Goal: Task Accomplishment & Management: Manage account settings

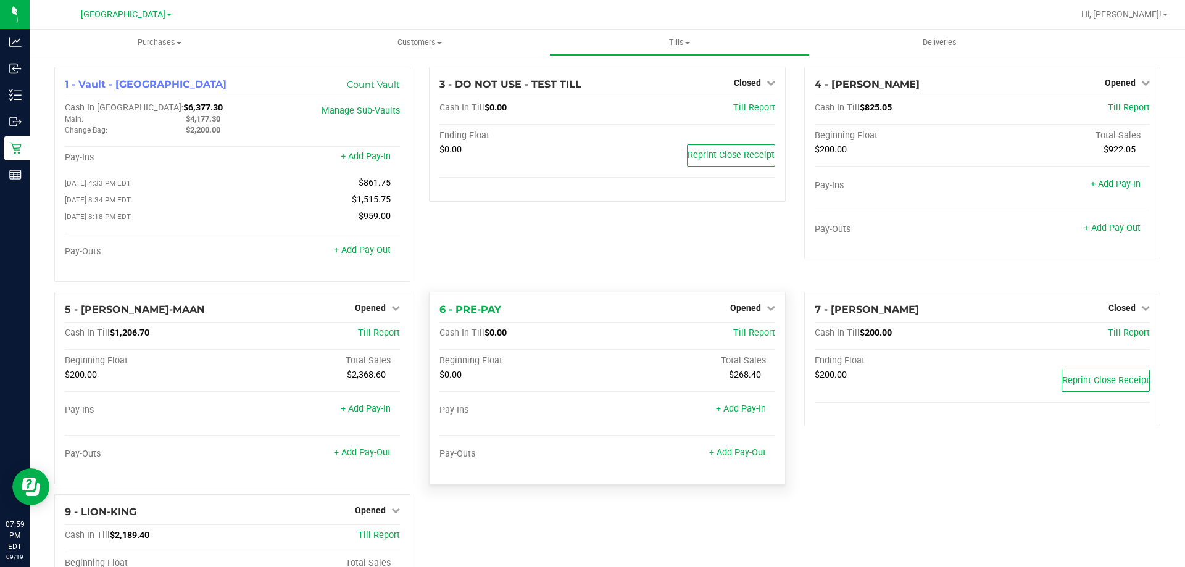
scroll to position [145, 0]
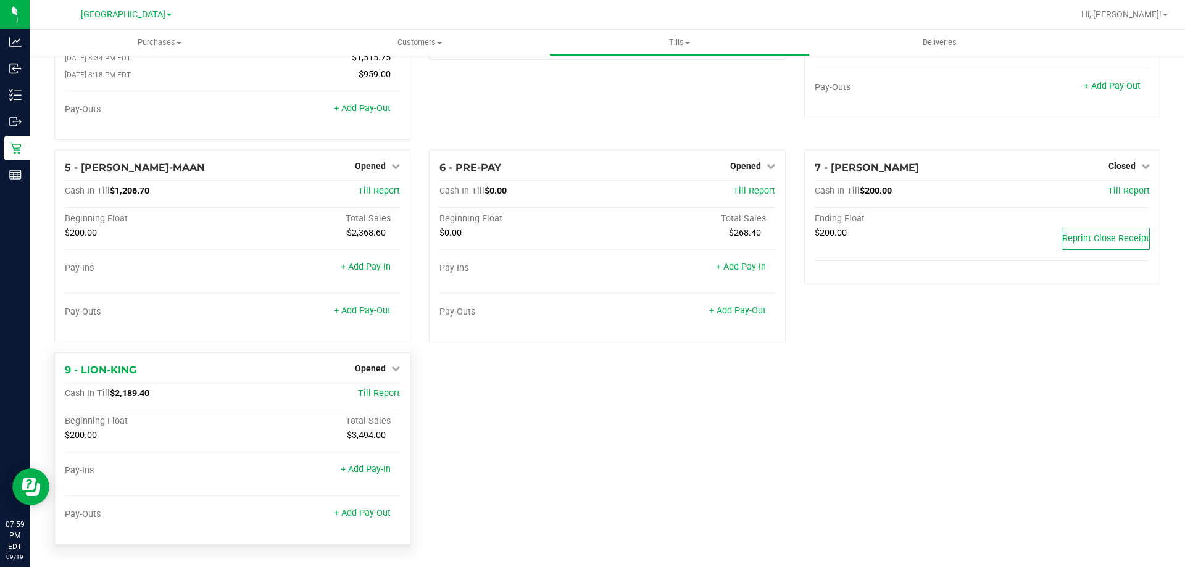
click at [359, 375] on div "Opened" at bounding box center [377, 368] width 45 height 15
click at [371, 366] on span "Opened" at bounding box center [370, 369] width 31 height 10
click at [370, 392] on link "Close Till" at bounding box center [372, 394] width 33 height 10
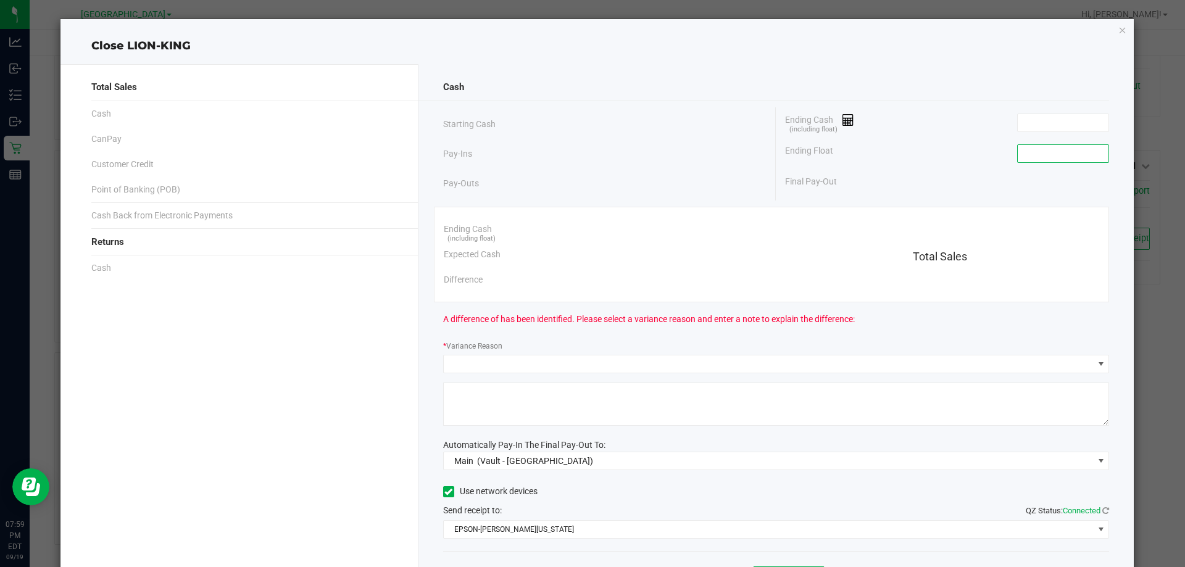
click at [1073, 155] on input at bounding box center [1063, 153] width 91 height 17
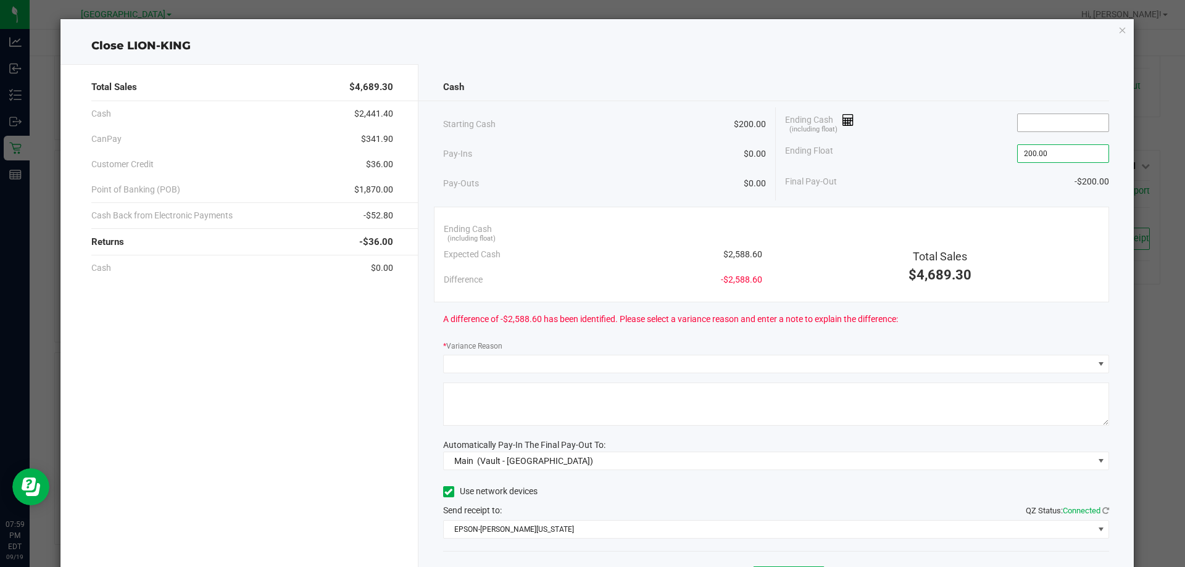
type input "$200.00"
click at [1067, 123] on input at bounding box center [1063, 122] width 91 height 17
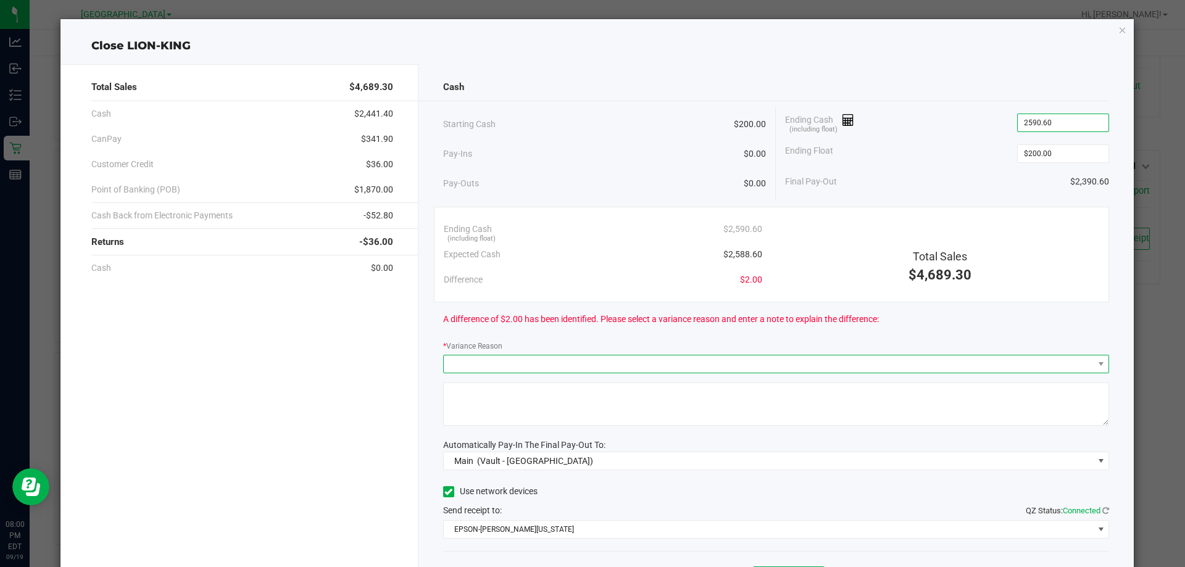
type input "$2,590.60"
click at [775, 369] on span at bounding box center [769, 364] width 650 height 17
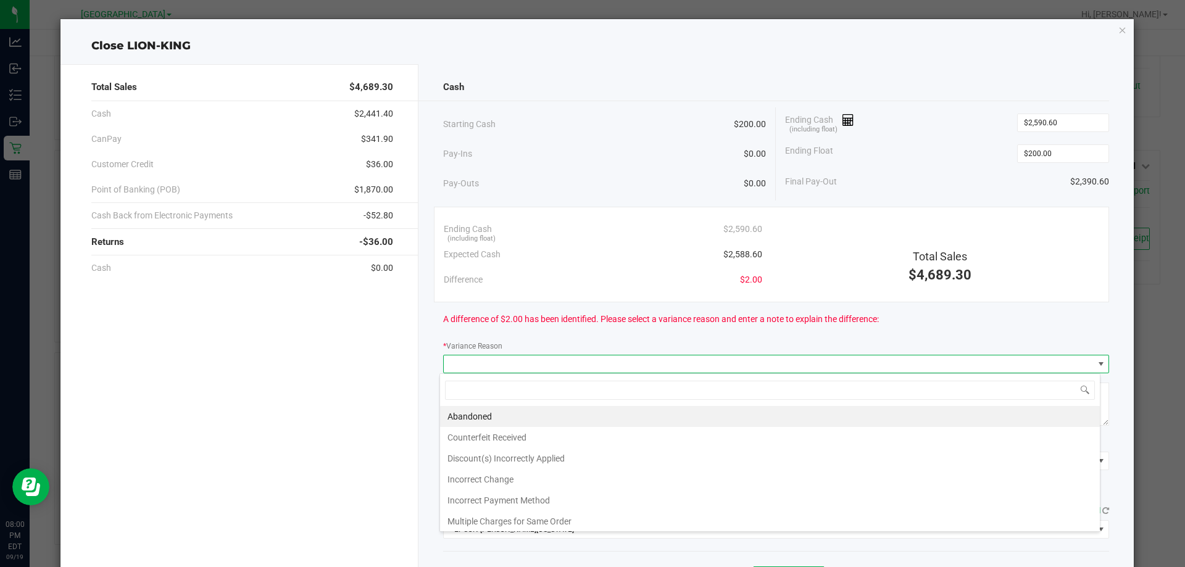
scroll to position [19, 661]
click at [686, 422] on li "Abandoned" at bounding box center [770, 416] width 660 height 21
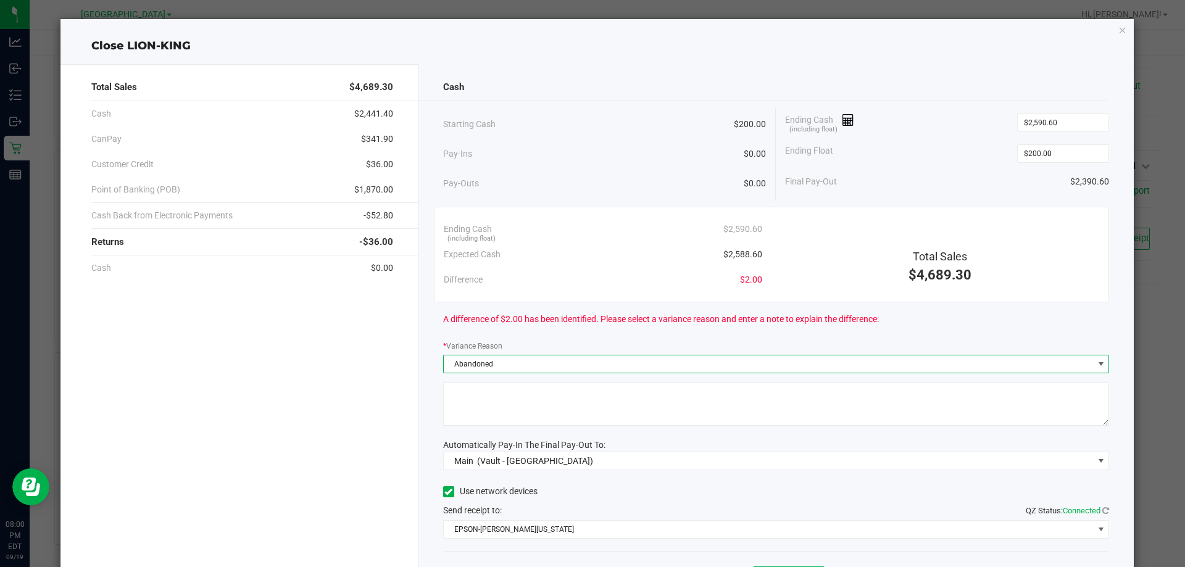
click at [681, 414] on textarea at bounding box center [776, 404] width 667 height 43
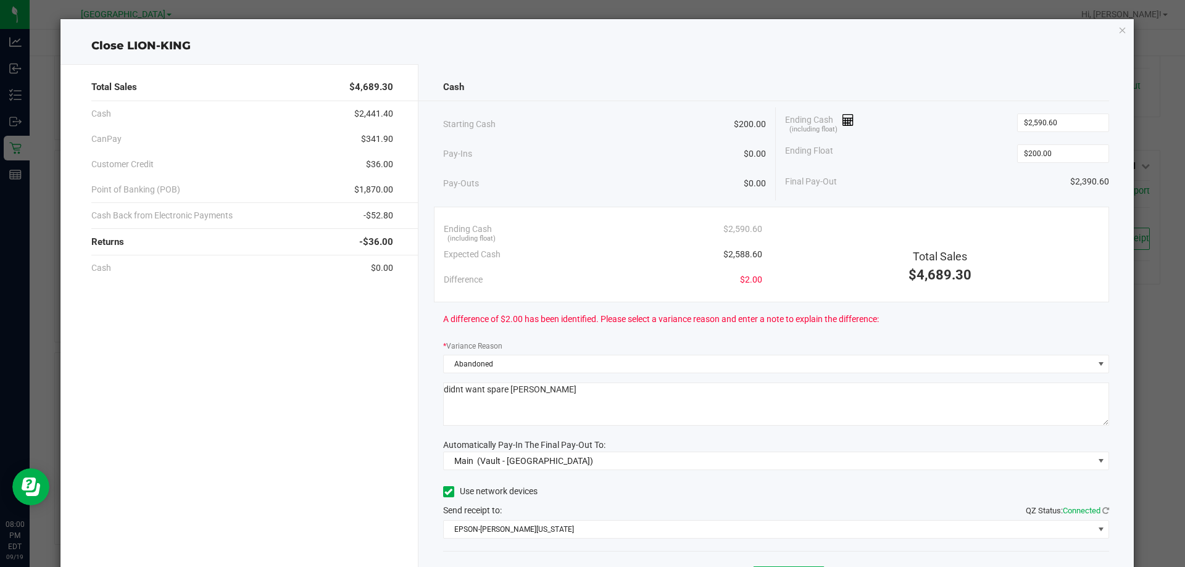
type textarea "didnt want spare change"
drag, startPoint x: 499, startPoint y: 403, endPoint x: 425, endPoint y: 408, distance: 73.6
click at [425, 408] on div "Cash Starting Cash $200.00 Pay-Ins $0.00 Pay-Outs $0.00 Ending Cash (including …" at bounding box center [777, 342] width 716 height 556
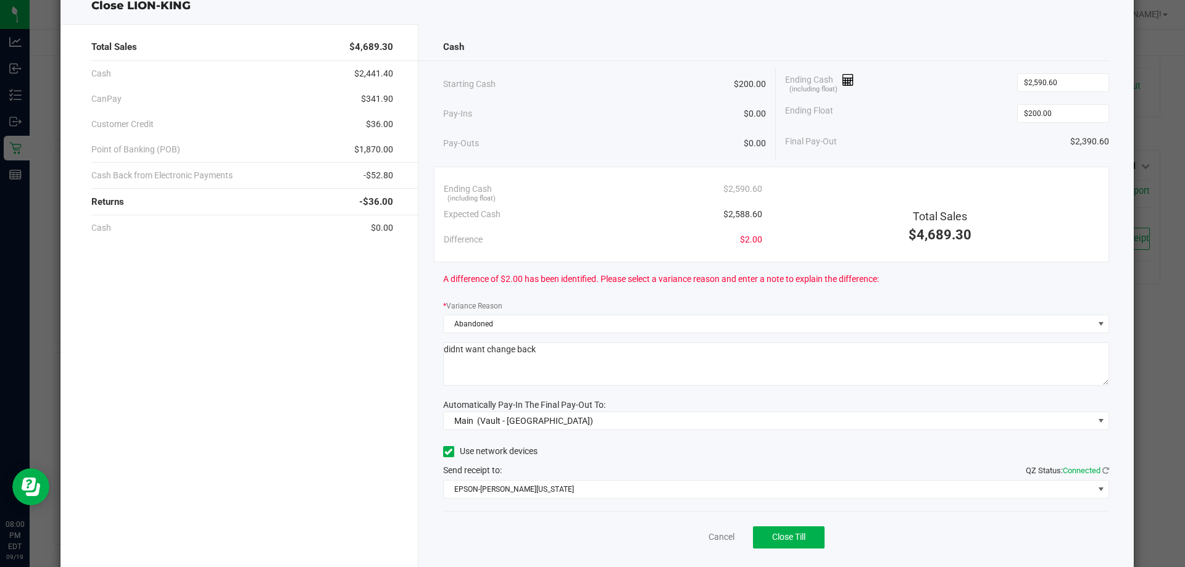
scroll to position [72, 0]
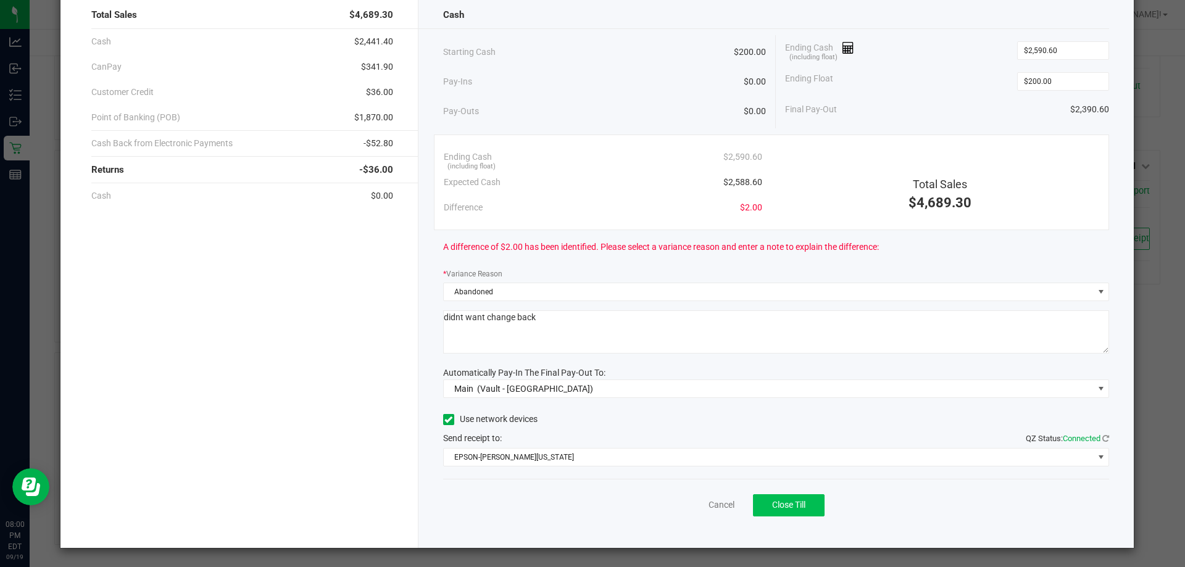
type textarea "didnt want change back"
click at [797, 507] on span "Close Till" at bounding box center [788, 505] width 33 height 10
click at [680, 502] on link "Dismiss" at bounding box center [695, 505] width 30 height 13
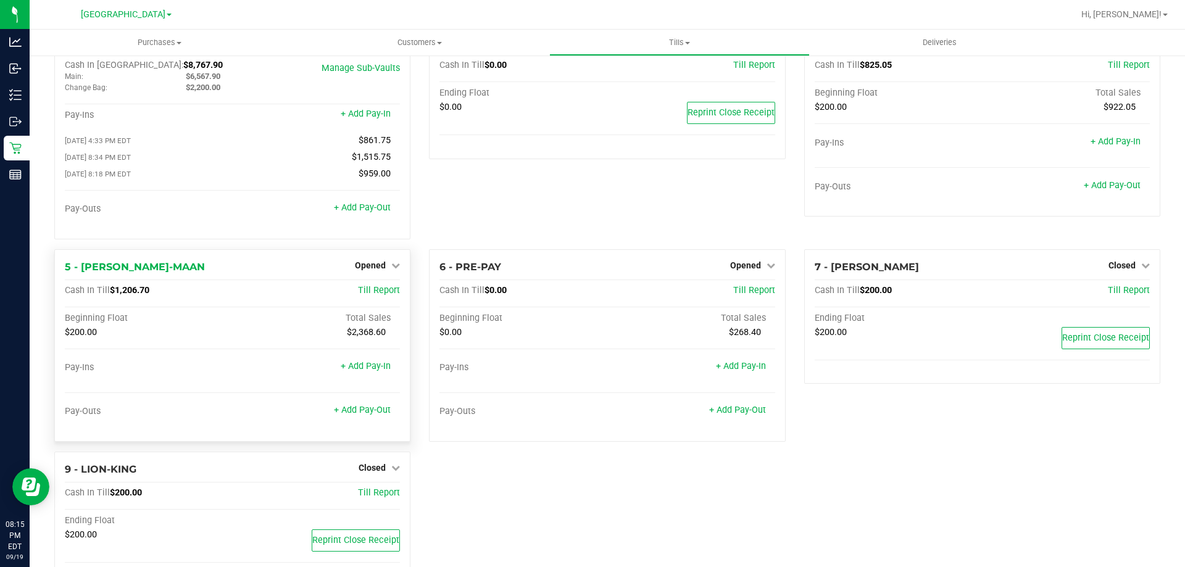
scroll to position [87, 0]
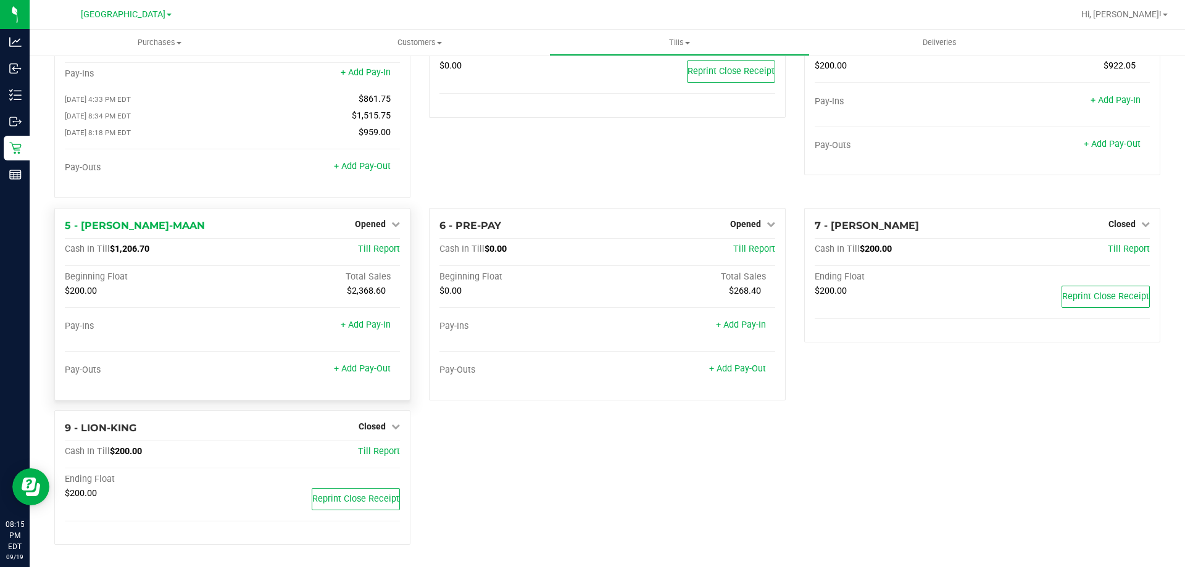
drag, startPoint x: 360, startPoint y: 221, endPoint x: 373, endPoint y: 238, distance: 21.5
click at [360, 220] on span "Opened" at bounding box center [370, 224] width 31 height 10
click at [377, 253] on link "Close Till" at bounding box center [372, 249] width 33 height 10
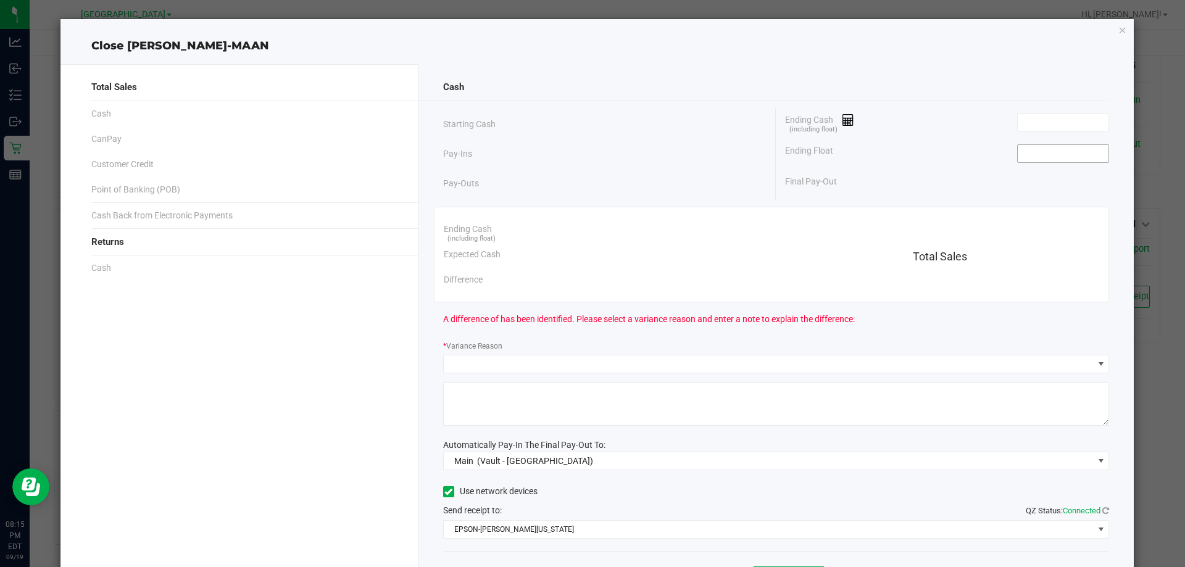
click at [1061, 159] on input at bounding box center [1063, 153] width 91 height 17
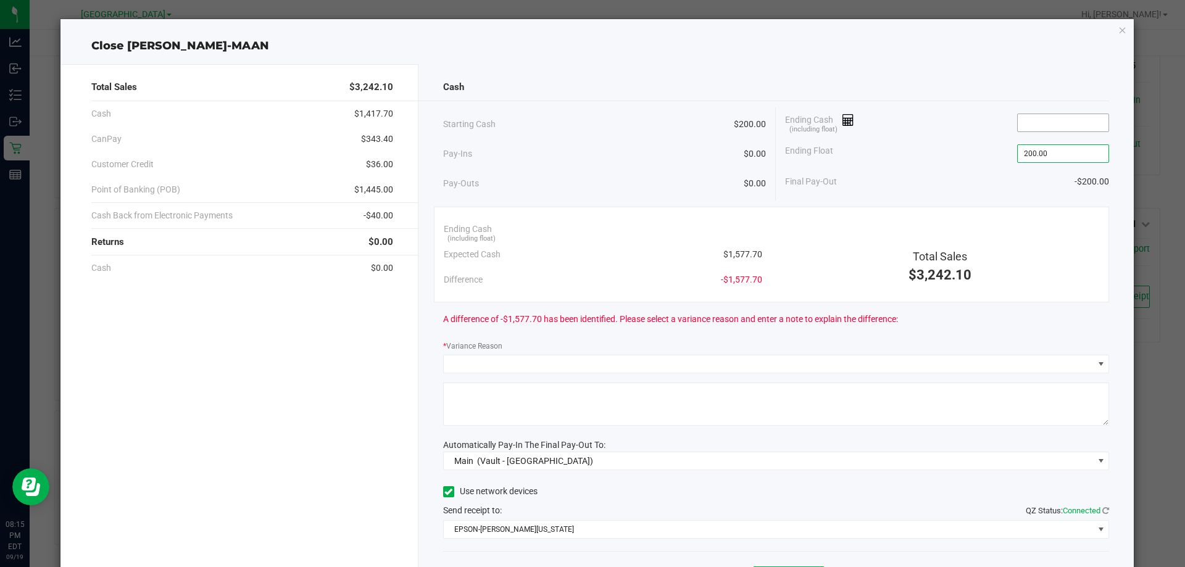
type input "$200.00"
click at [1046, 123] on input at bounding box center [1063, 122] width 91 height 17
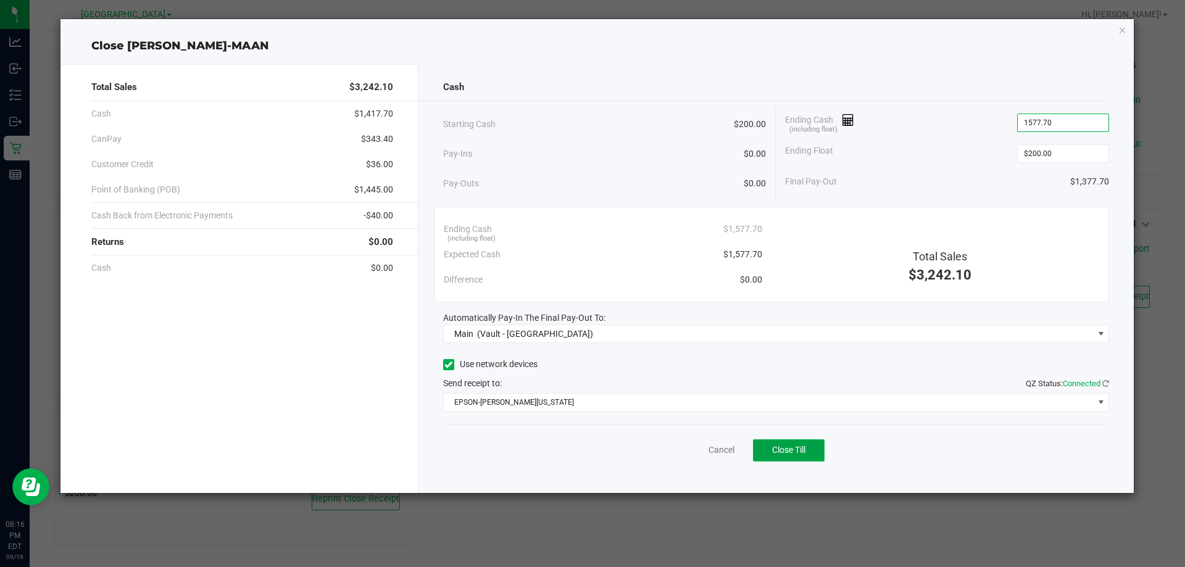
click at [791, 450] on span "Close Till" at bounding box center [788, 450] width 33 height 10
type input "$1,577.70"
click at [686, 449] on link "Dismiss" at bounding box center [695, 450] width 30 height 13
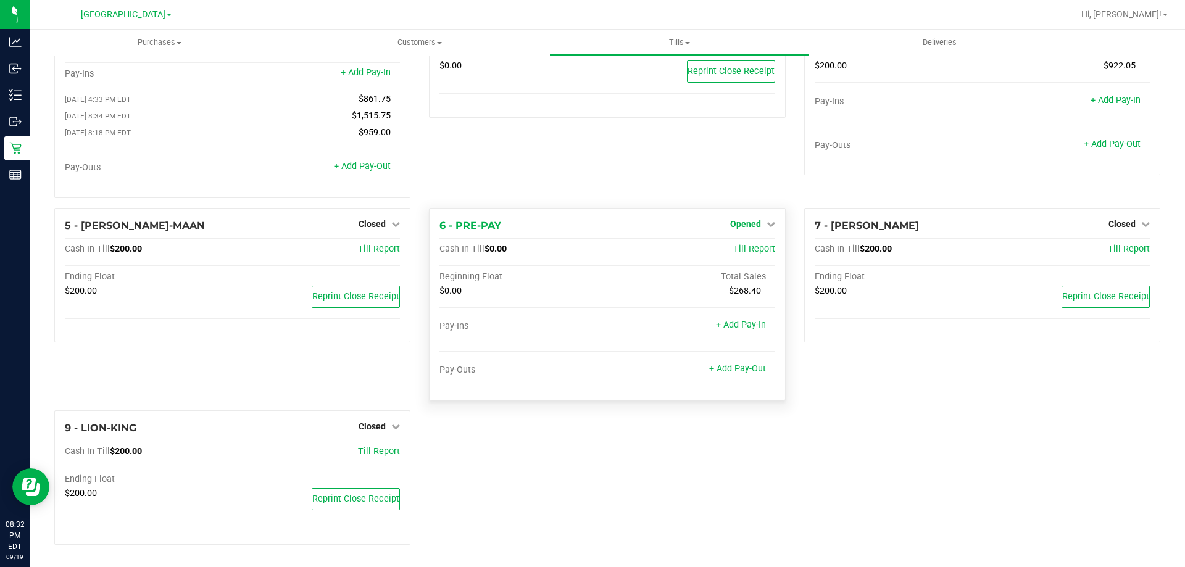
click at [757, 222] on link "Opened" at bounding box center [752, 224] width 45 height 10
click at [738, 251] on link "Close Till" at bounding box center [746, 249] width 33 height 10
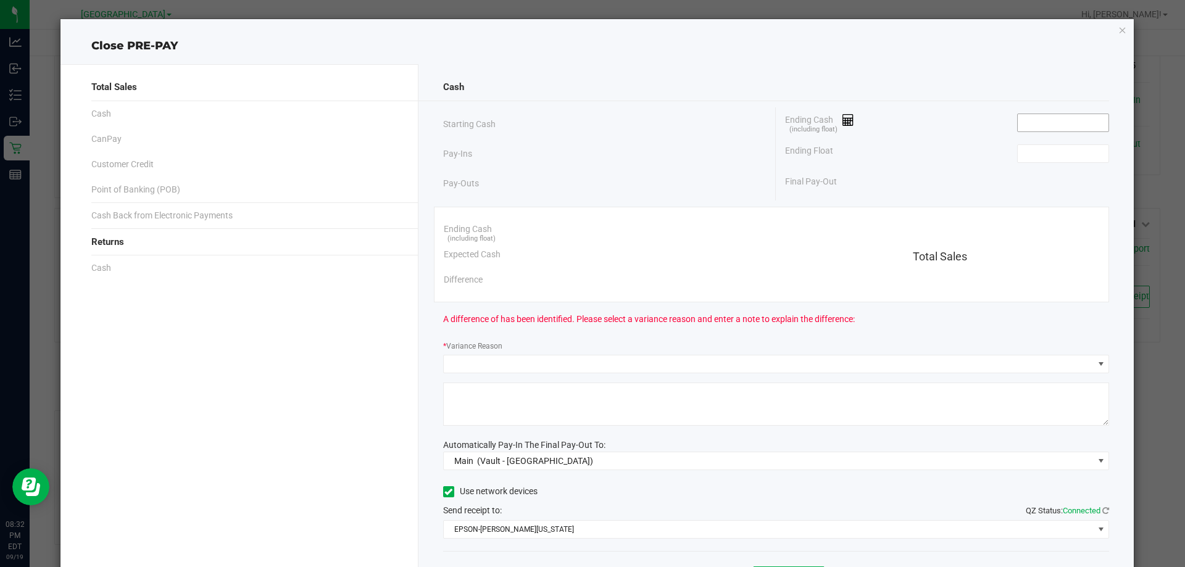
click at [1044, 122] on input at bounding box center [1063, 122] width 91 height 17
type input "$0.00"
click at [1045, 154] on input at bounding box center [1063, 153] width 91 height 17
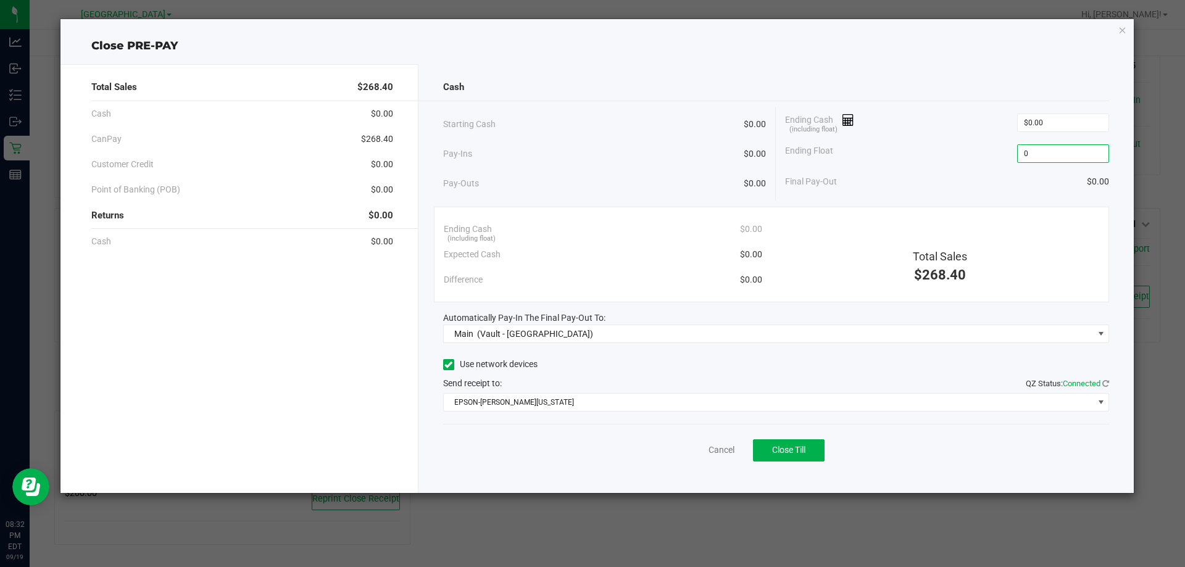
type input "$0.00"
click at [931, 166] on div "Ending Float $0.00" at bounding box center [947, 153] width 324 height 31
click at [806, 442] on button "Close Till" at bounding box center [789, 451] width 72 height 22
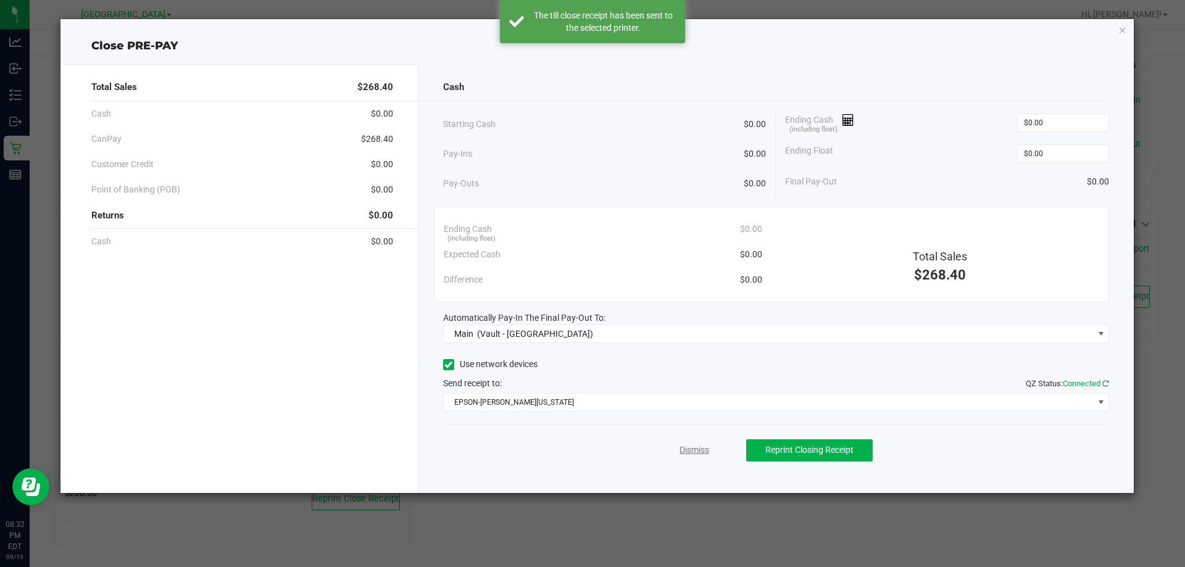
click at [688, 456] on link "Dismiss" at bounding box center [695, 450] width 30 height 13
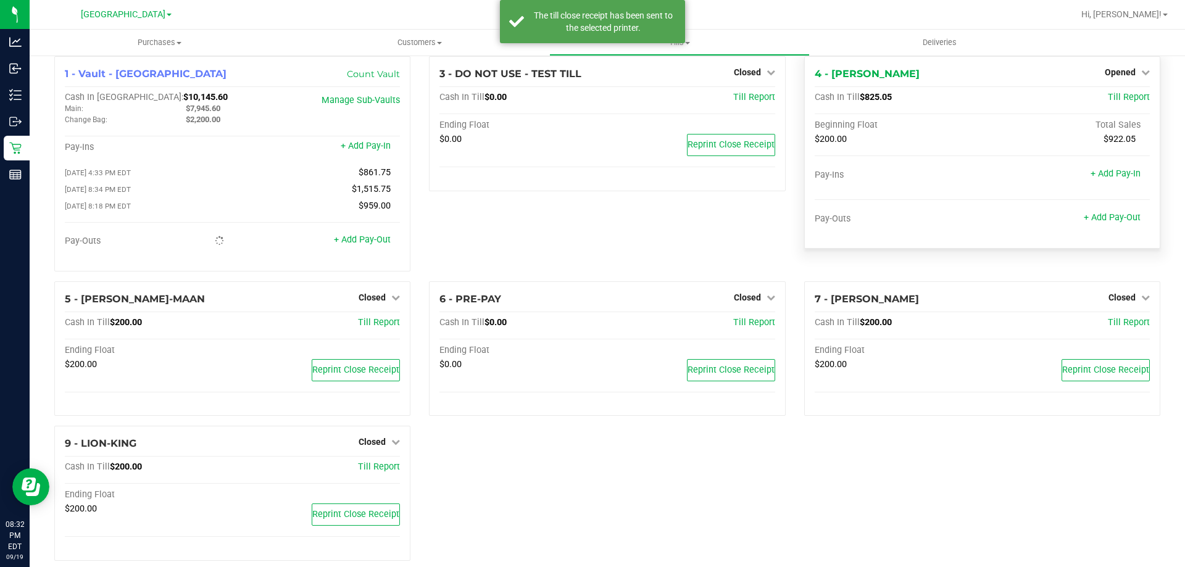
scroll to position [0, 0]
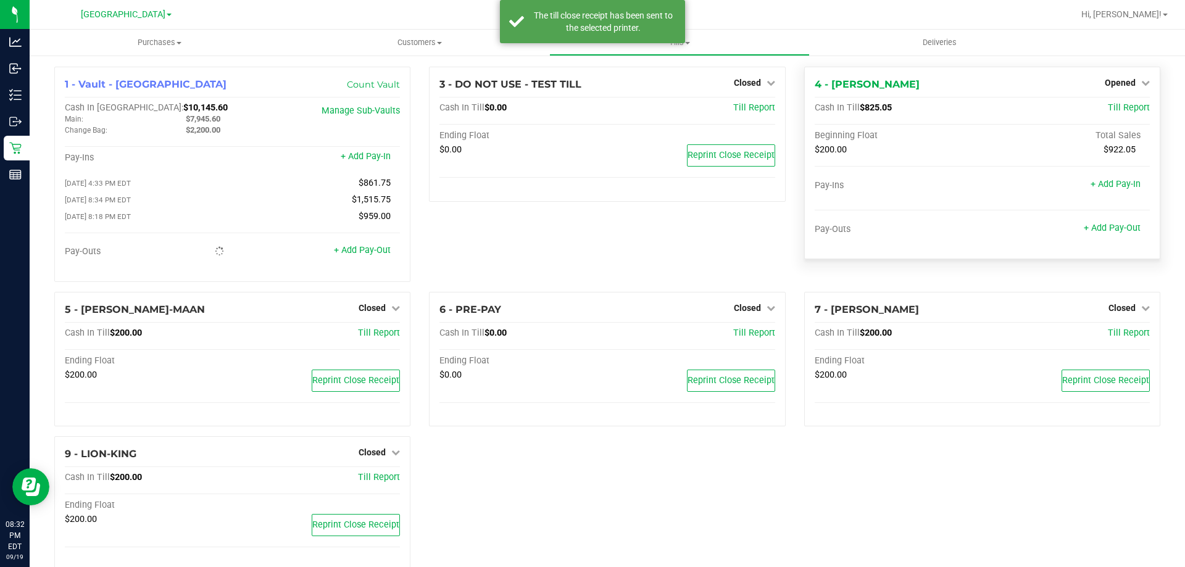
click at [1131, 75] on div "Opened" at bounding box center [1127, 82] width 45 height 15
click at [1125, 83] on span "Opened" at bounding box center [1120, 83] width 31 height 10
click at [1116, 112] on link "Close Till" at bounding box center [1121, 109] width 33 height 10
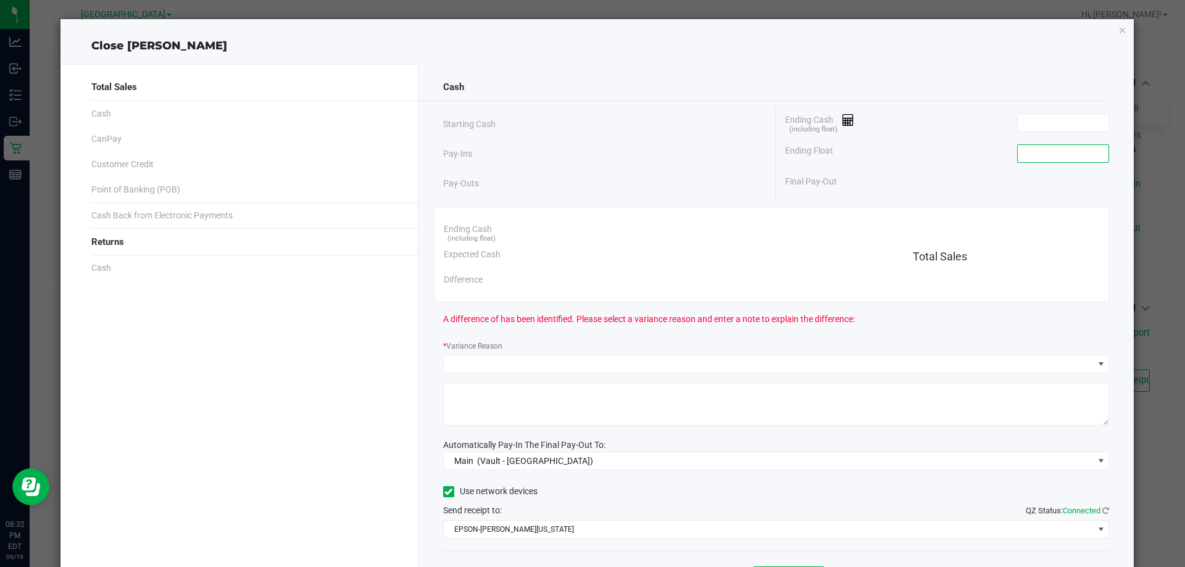
click at [1072, 152] on input at bounding box center [1063, 153] width 91 height 17
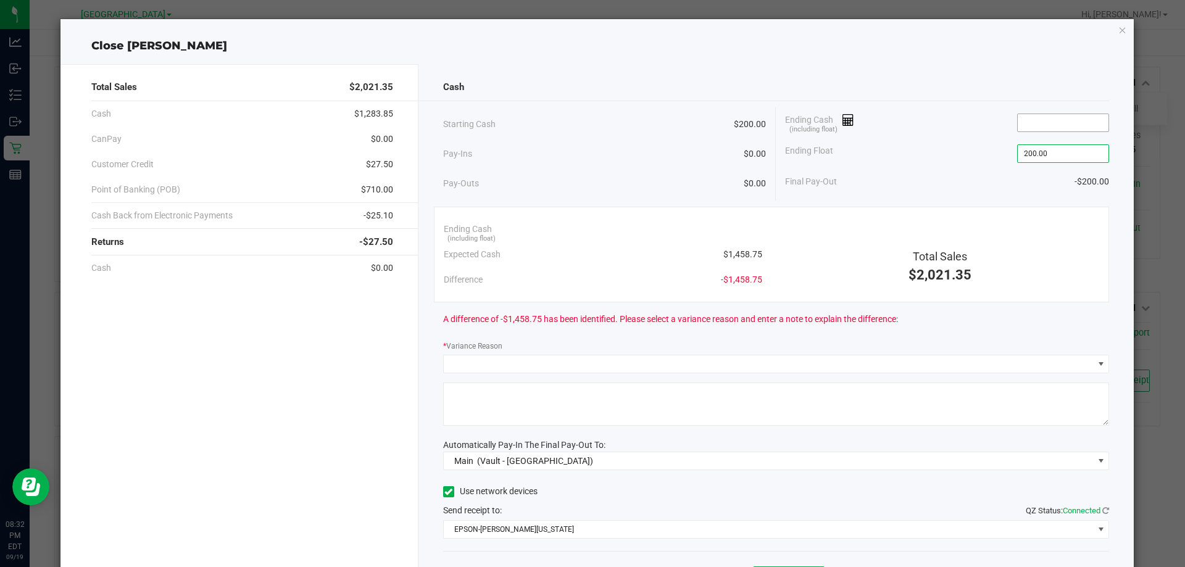
type input "$200.00"
click at [1061, 121] on input at bounding box center [1063, 122] width 91 height 17
click at [1044, 123] on input at bounding box center [1063, 122] width 91 height 17
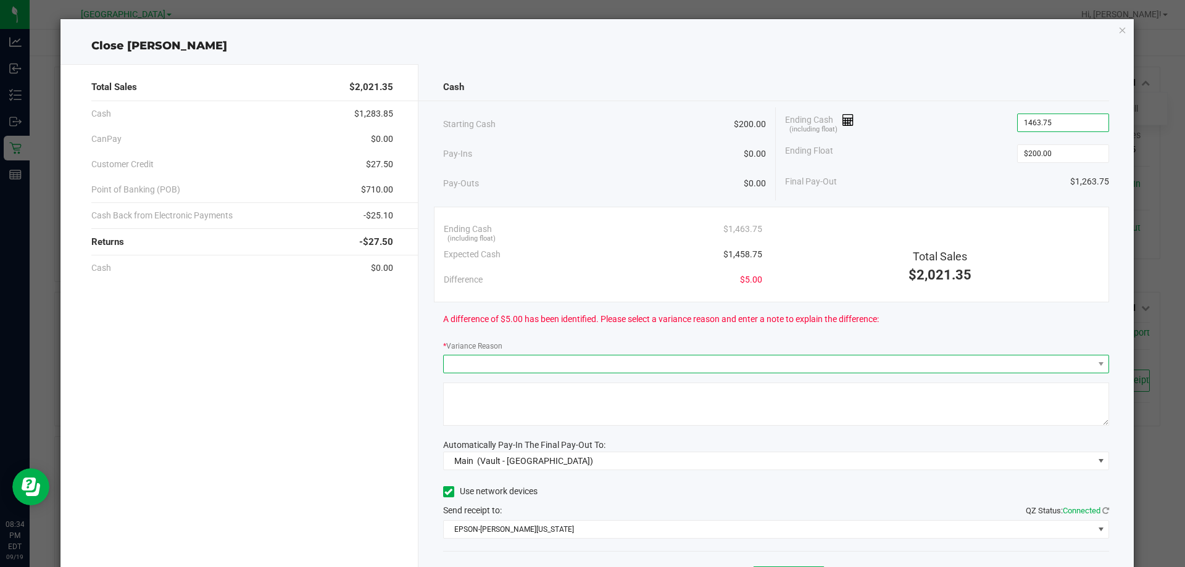
type input "$1,463.75"
click at [506, 362] on span at bounding box center [769, 364] width 650 height 17
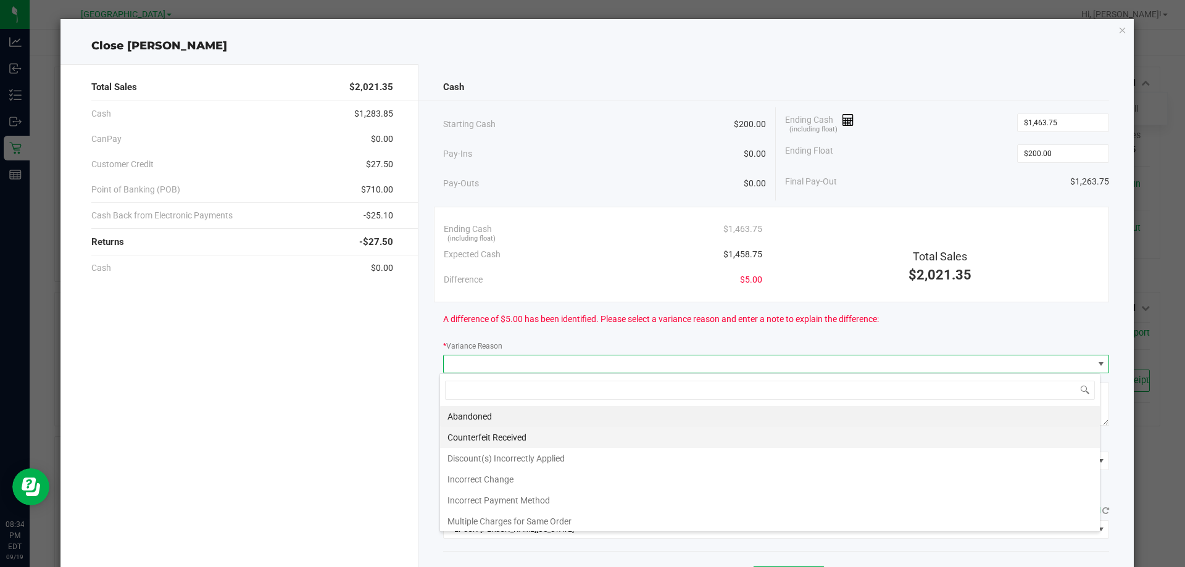
scroll to position [19, 661]
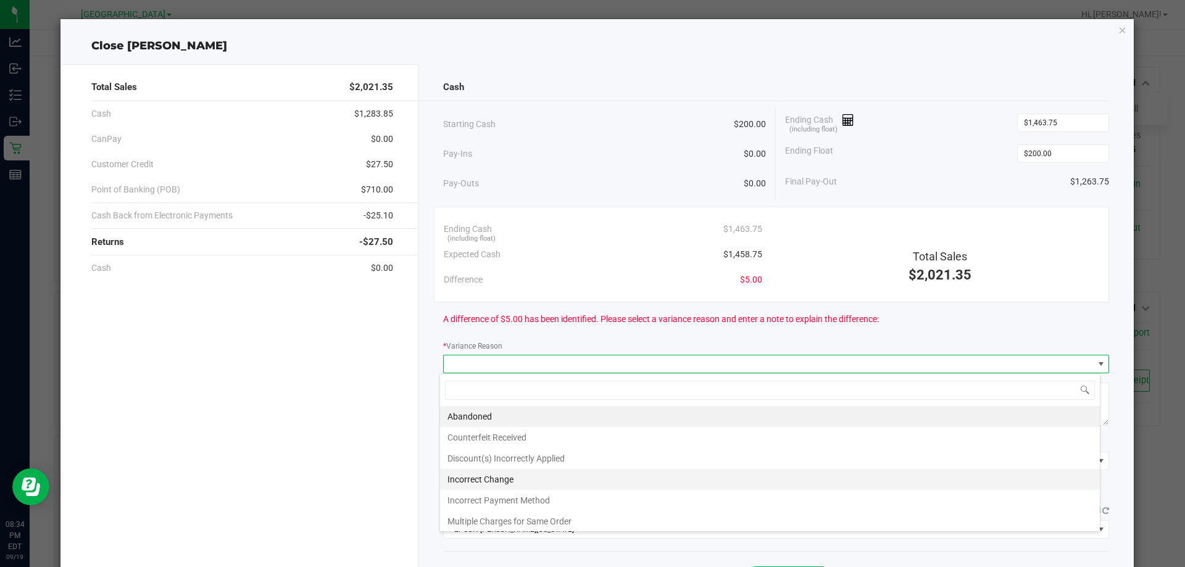
click at [495, 474] on li "Incorrect Change" at bounding box center [770, 479] width 660 height 21
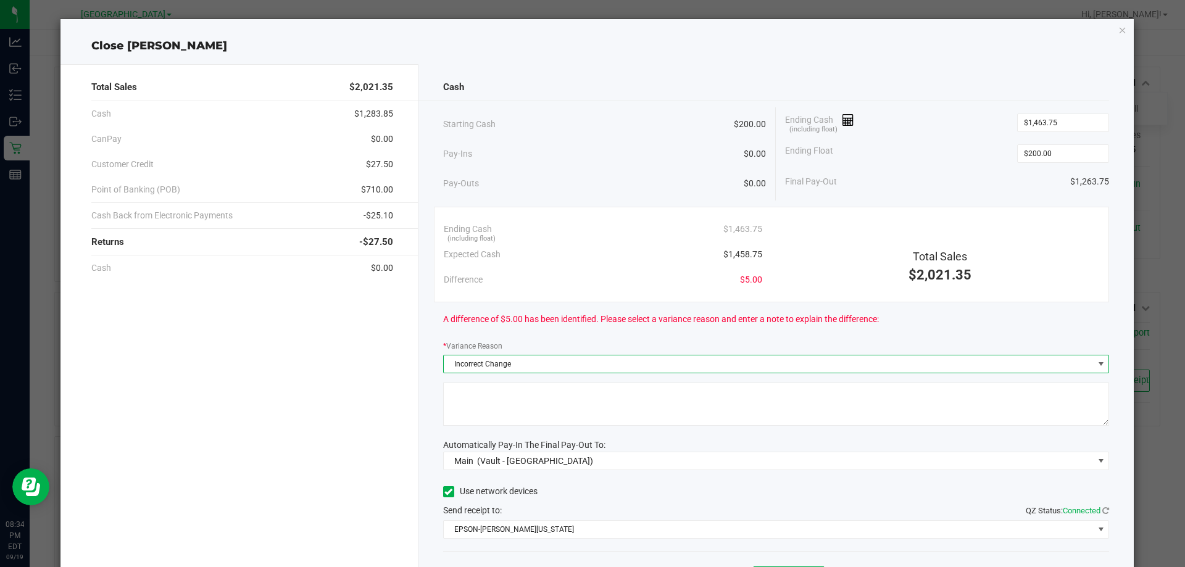
click at [507, 392] on textarea at bounding box center [776, 404] width 667 height 43
click at [523, 367] on span "Incorrect Change" at bounding box center [769, 364] width 650 height 17
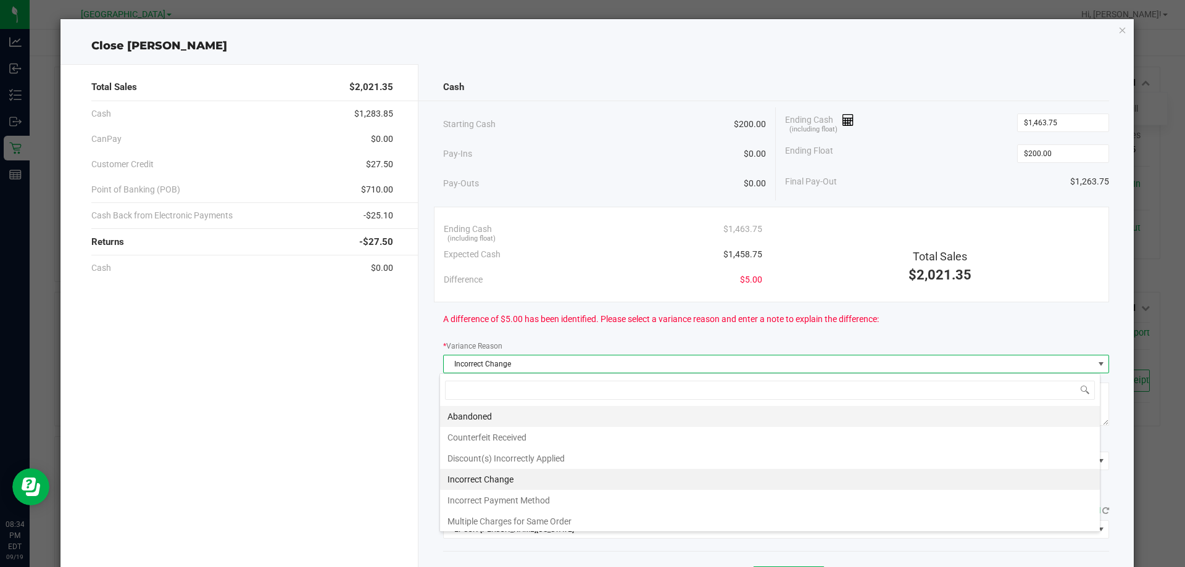
click at [502, 418] on li "Abandoned" at bounding box center [770, 416] width 660 height 21
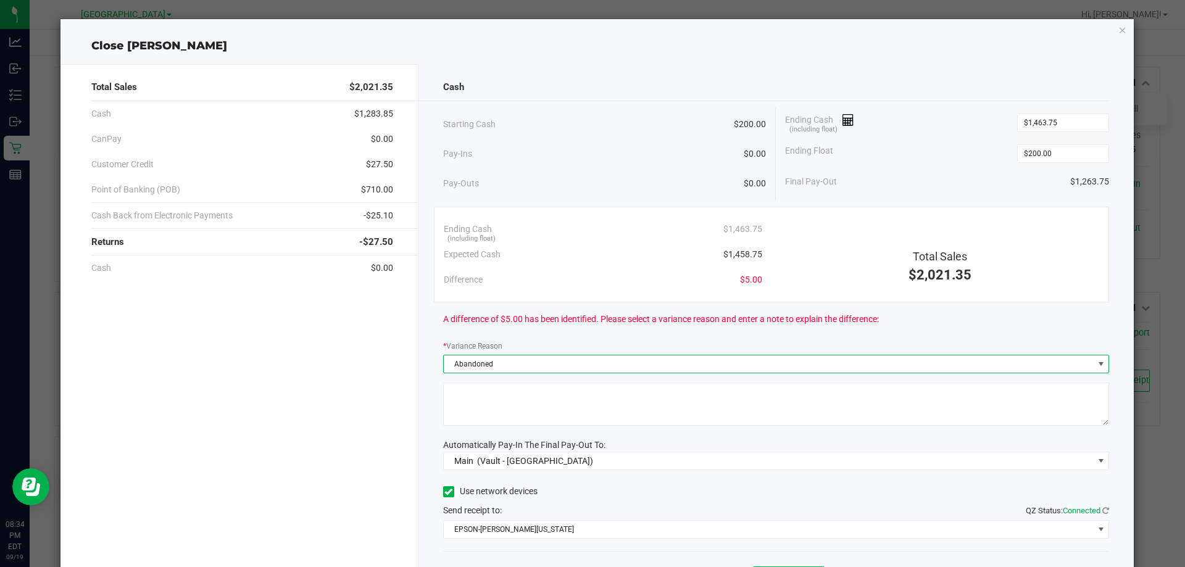
click at [502, 423] on textarea at bounding box center [776, 404] width 667 height 43
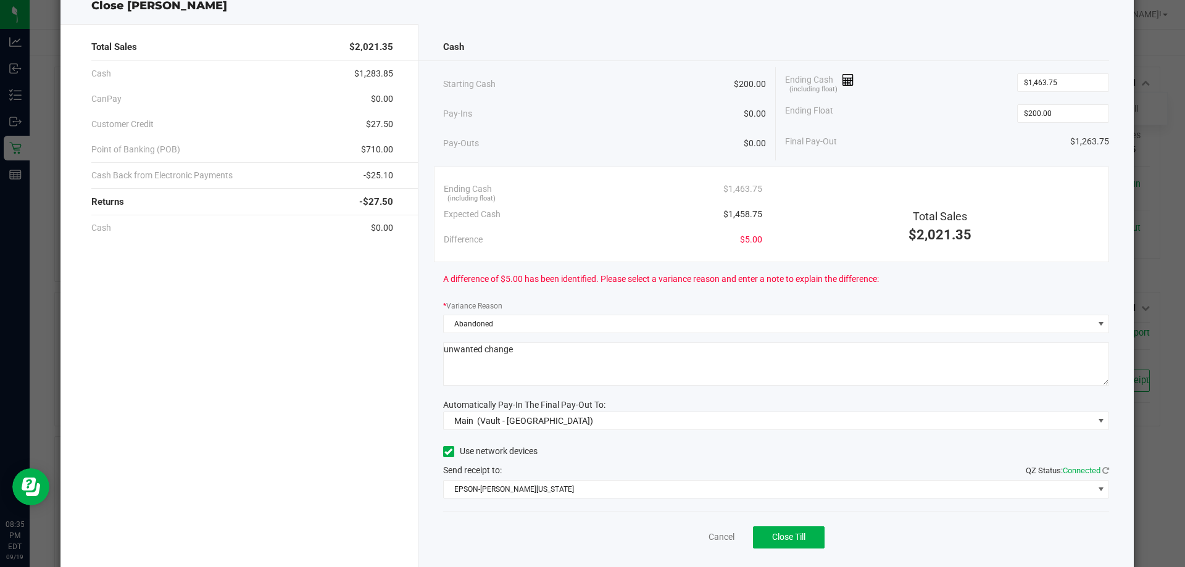
scroll to position [72, 0]
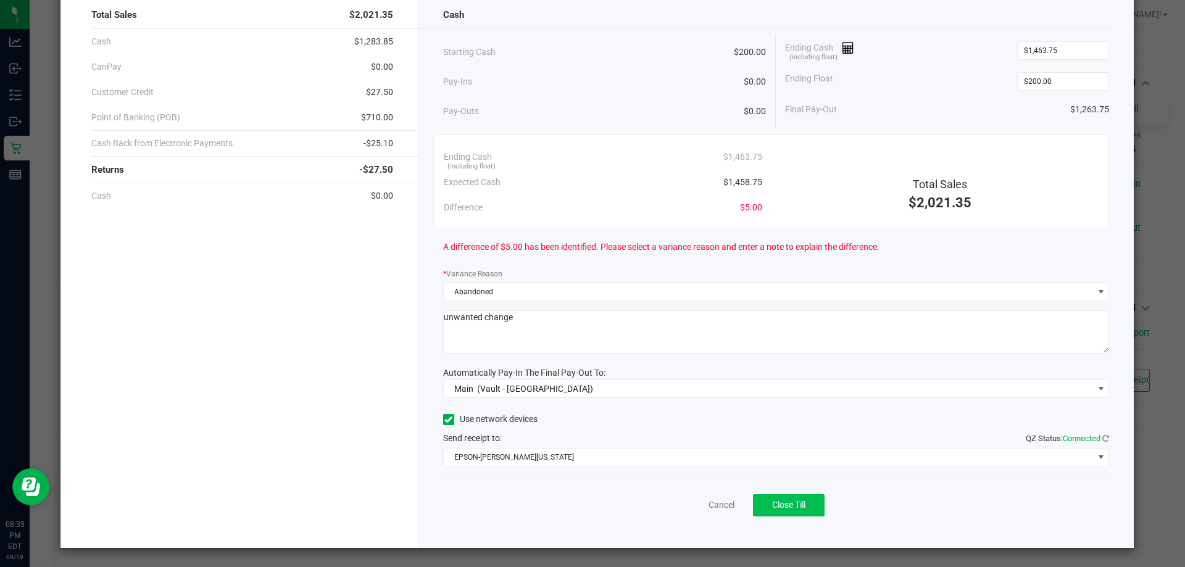
type textarea "unwanted change"
click at [796, 513] on button "Close Till" at bounding box center [789, 505] width 72 height 22
click at [683, 509] on link "Dismiss" at bounding box center [695, 505] width 30 height 13
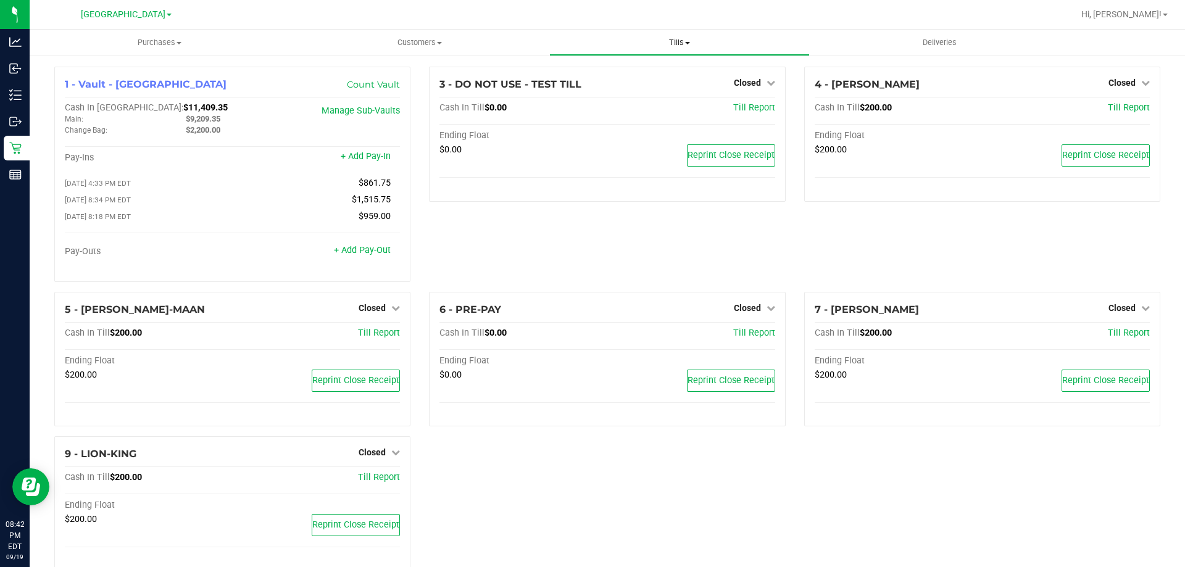
click at [677, 39] on span "Tills" at bounding box center [679, 42] width 259 height 11
click at [633, 88] on span "Reconcile e-payments" at bounding box center [610, 89] width 123 height 10
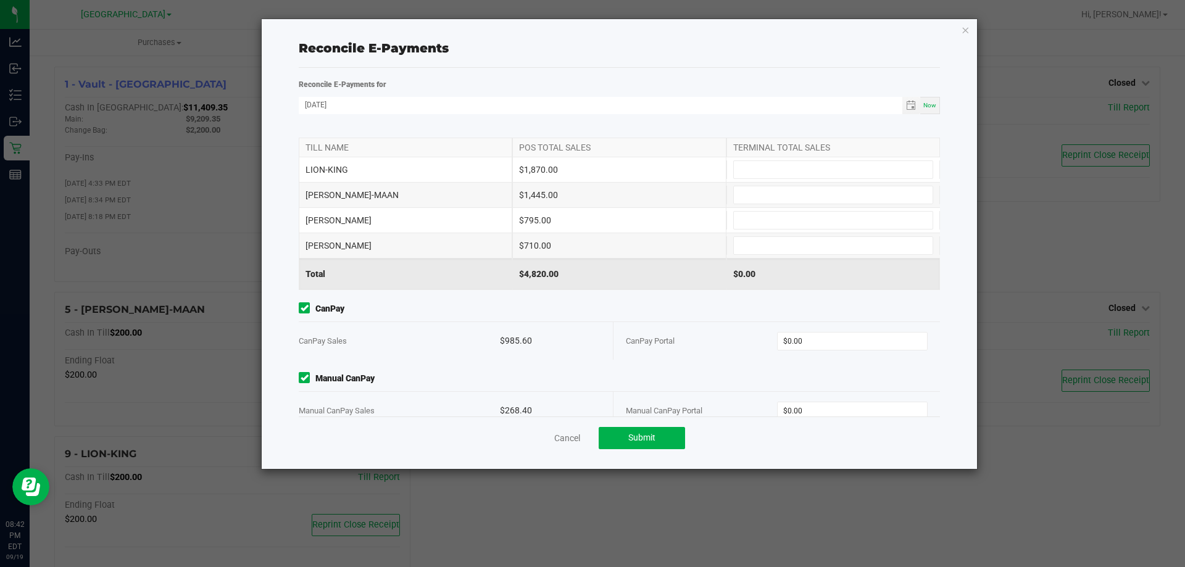
scroll to position [38, 0]
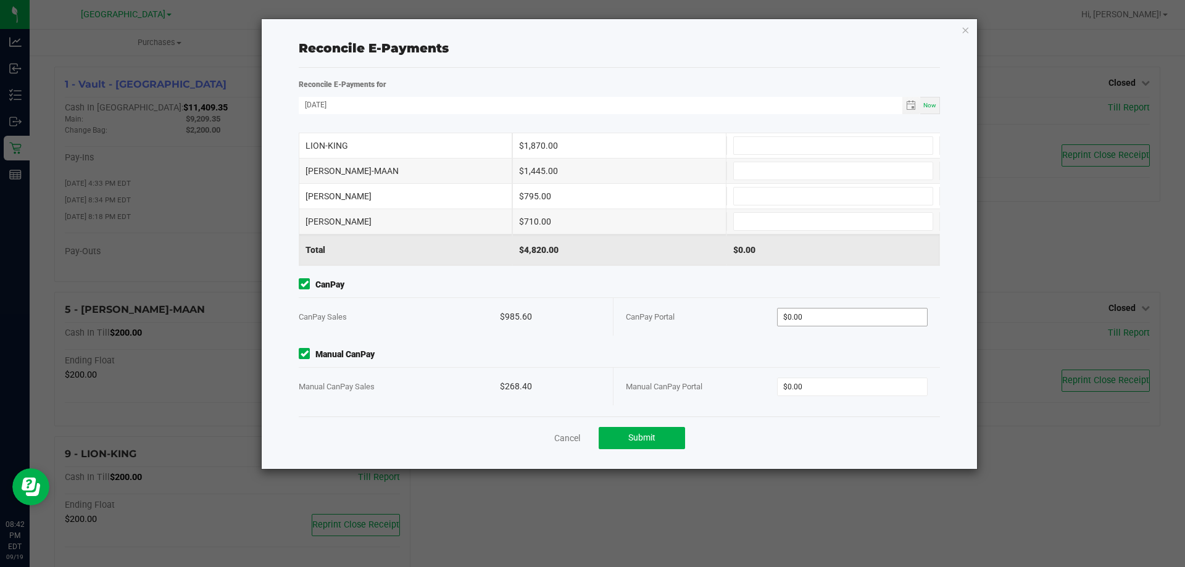
click at [816, 312] on span "$0.00" at bounding box center [852, 317] width 151 height 19
click at [816, 312] on input "0" at bounding box center [853, 317] width 150 height 17
type input "$985.60"
click at [791, 386] on input "0" at bounding box center [853, 386] width 150 height 17
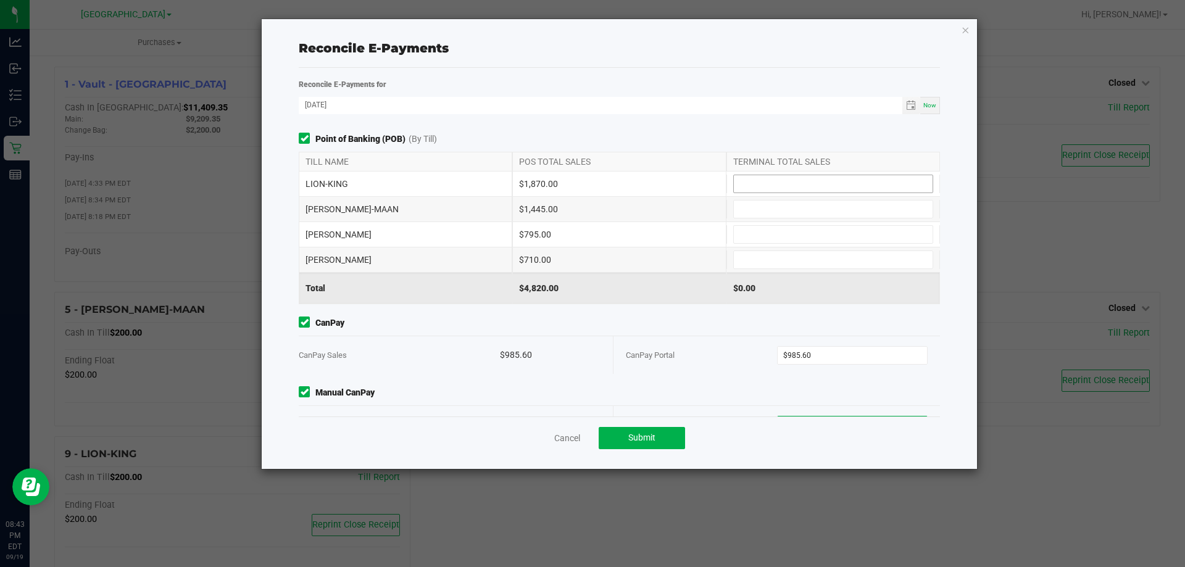
type input "$268.40"
click at [768, 182] on input at bounding box center [833, 183] width 199 height 17
type input "$1,870.00"
click at [765, 211] on input at bounding box center [833, 209] width 199 height 17
type input "$1,445.00"
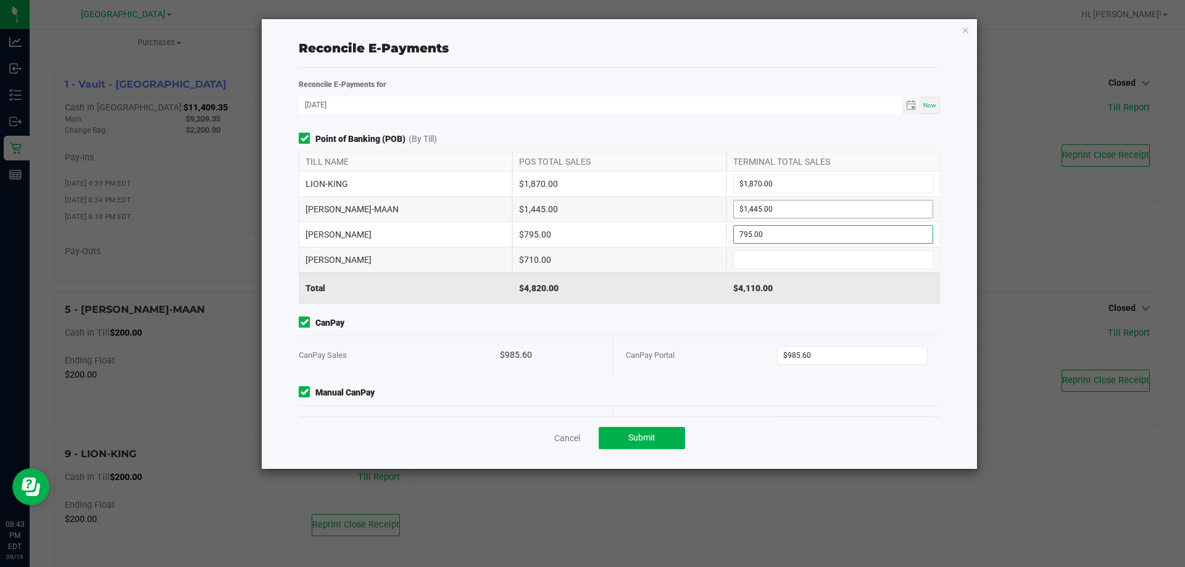
type input "$795.00"
click at [772, 263] on input at bounding box center [833, 259] width 199 height 17
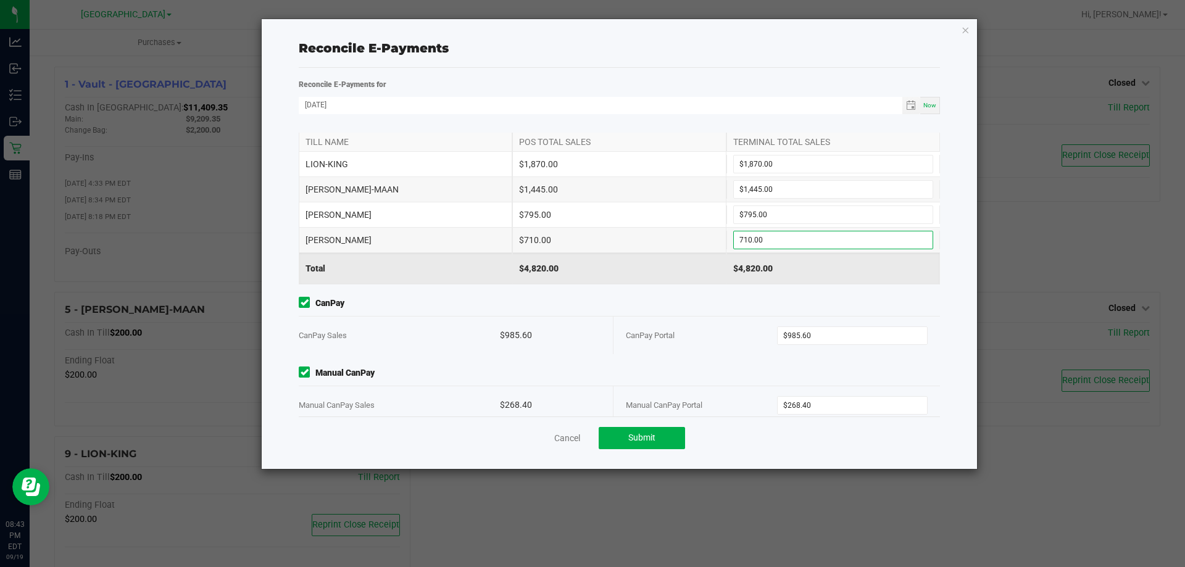
scroll to position [38, 0]
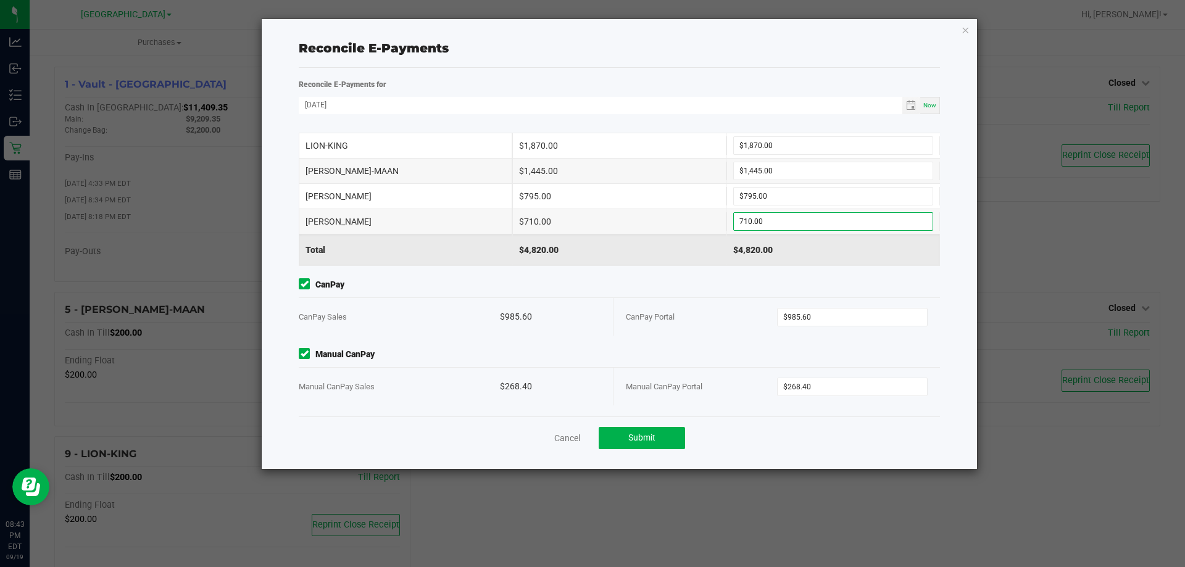
type input "$710.00"
click at [649, 420] on div "Cancel Submit" at bounding box center [619, 438] width 641 height 43
click at [649, 431] on button "Submit" at bounding box center [642, 438] width 86 height 22
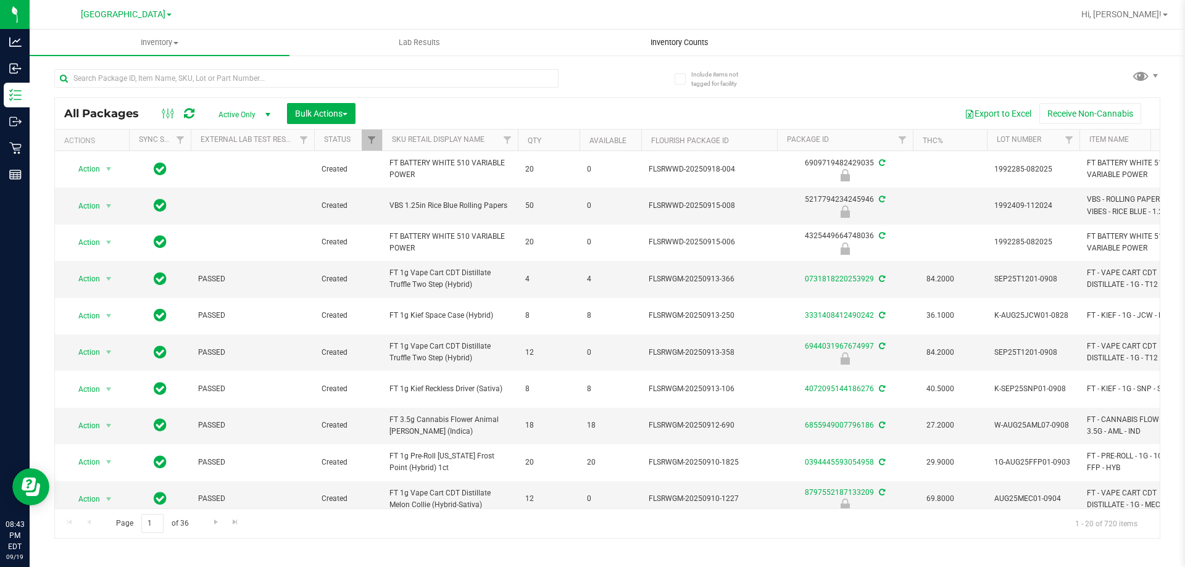
click at [693, 51] on uib-tab-heading "Inventory Counts" at bounding box center [679, 42] width 259 height 25
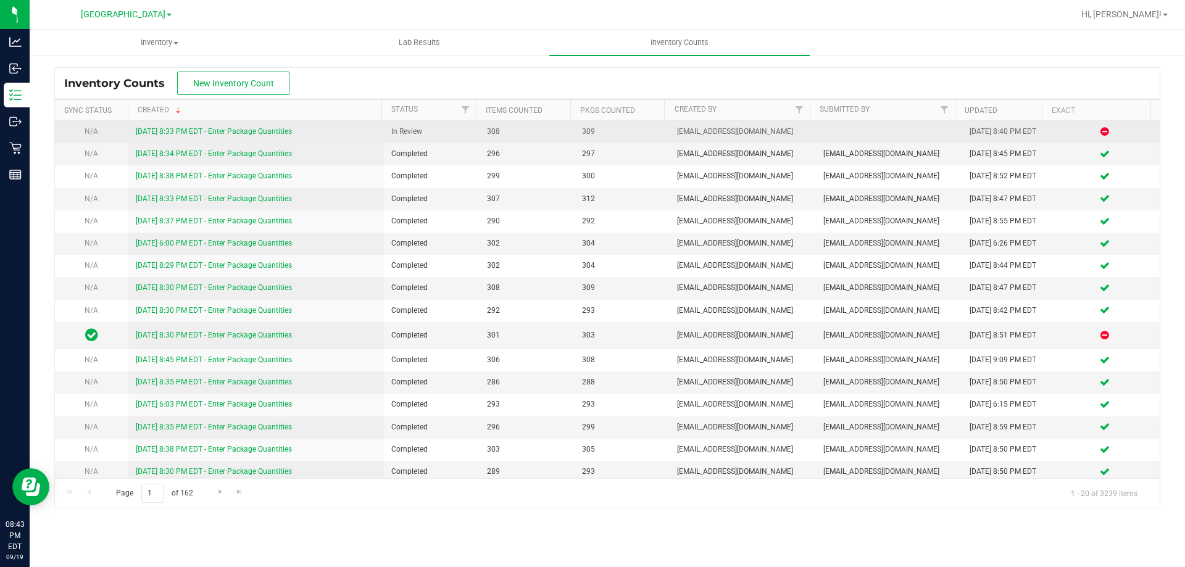
click at [246, 129] on link "[DATE] 8:33 PM EDT - Enter Package Quantities" at bounding box center [214, 131] width 156 height 9
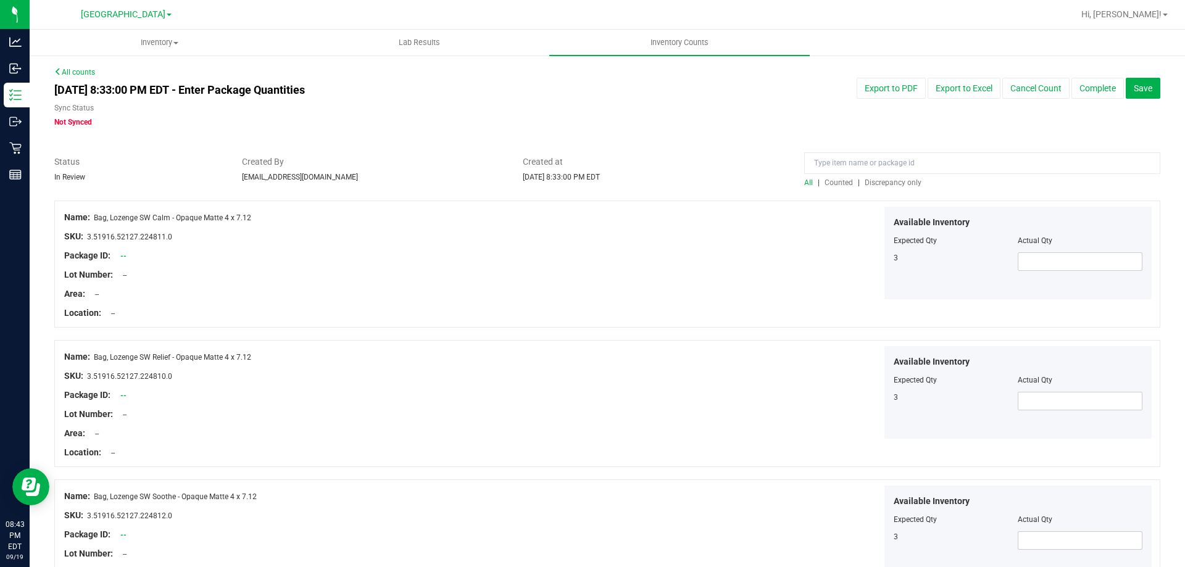
click at [896, 180] on span "Discrepancy only" at bounding box center [893, 182] width 57 height 9
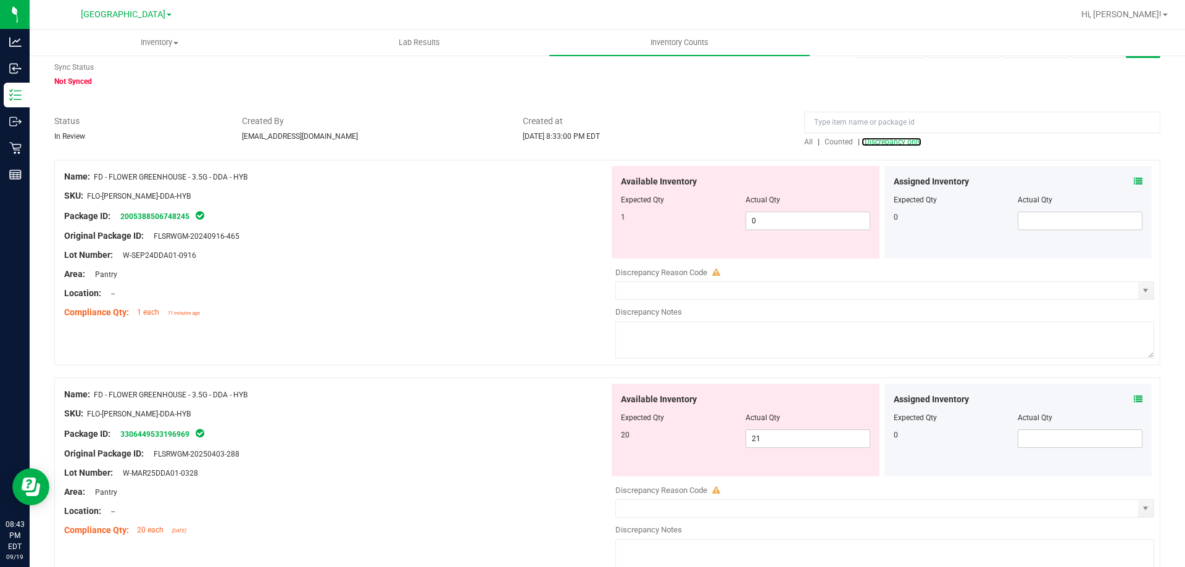
scroll to position [123, 0]
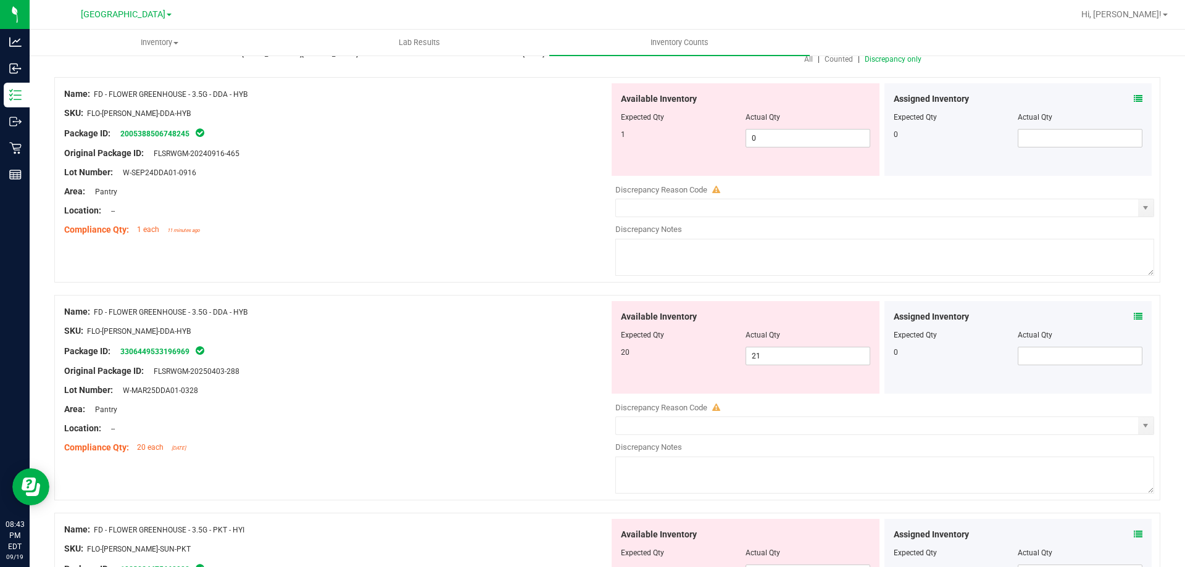
click at [806, 148] on div "Available Inventory Expected Qty Actual Qty 1 0 0" at bounding box center [746, 129] width 268 height 93
click at [812, 131] on span "0 0" at bounding box center [808, 138] width 125 height 19
type input "1"
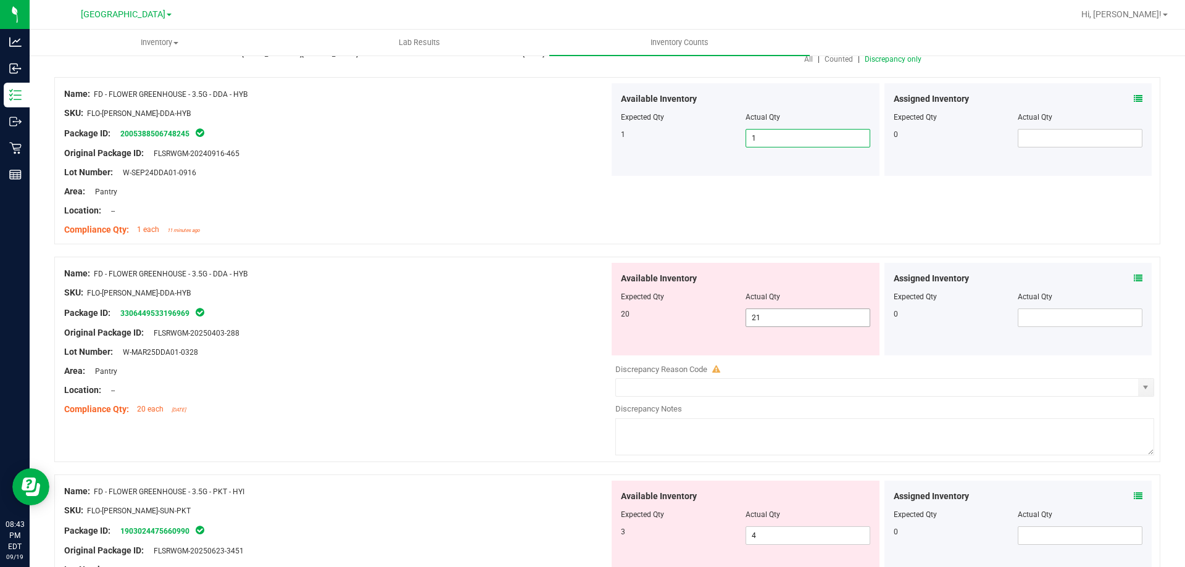
click at [765, 311] on span "21 21" at bounding box center [808, 318] width 125 height 19
type input "20"
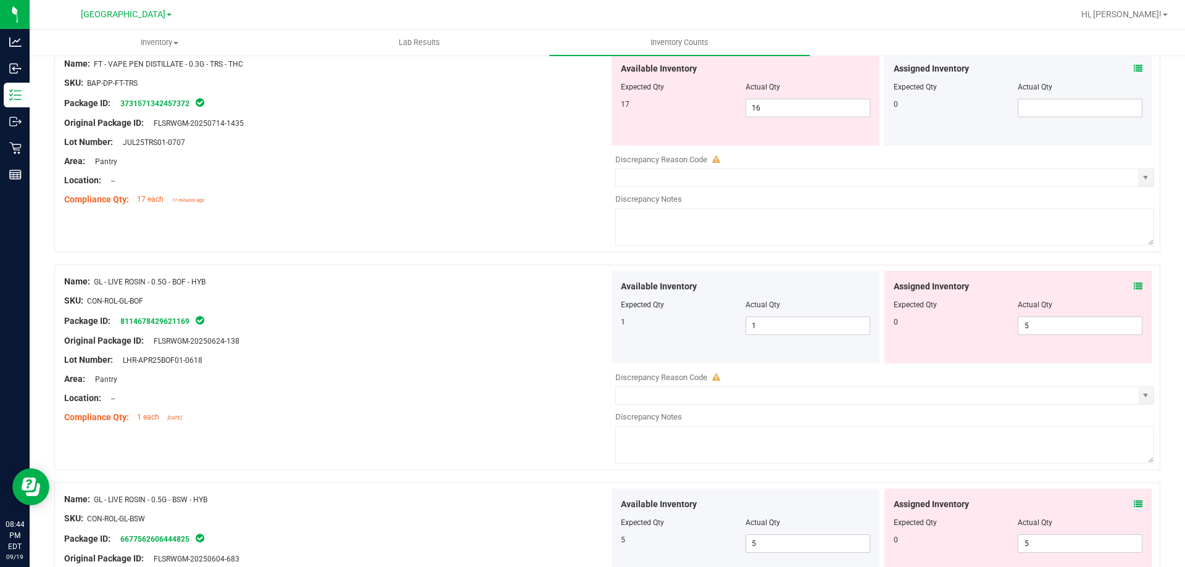
scroll to position [2099, 0]
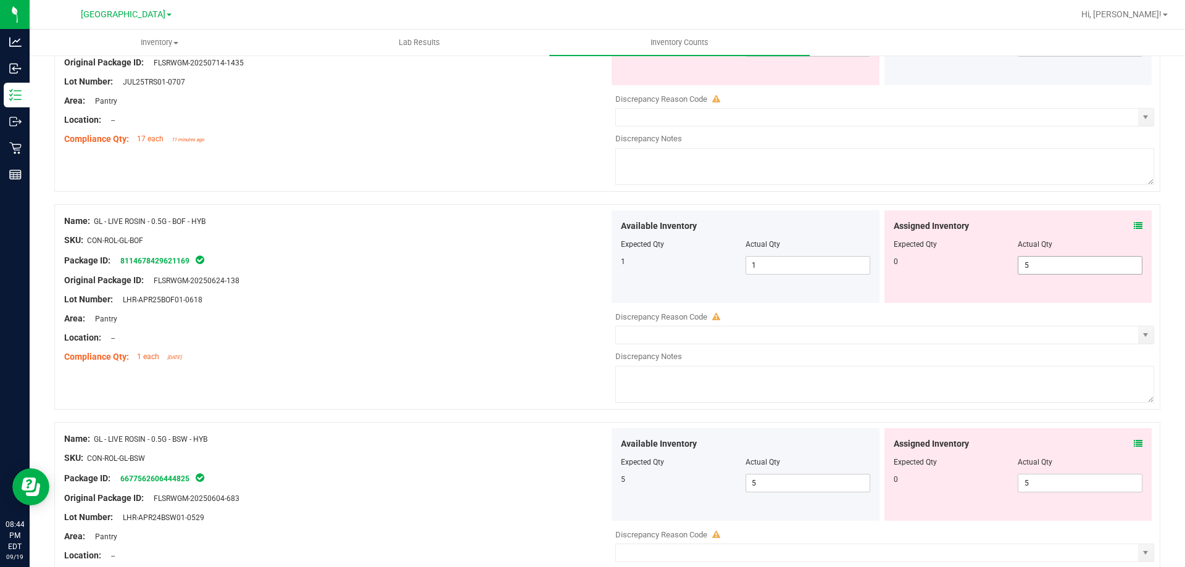
click at [1035, 265] on span "5 5" at bounding box center [1080, 265] width 125 height 19
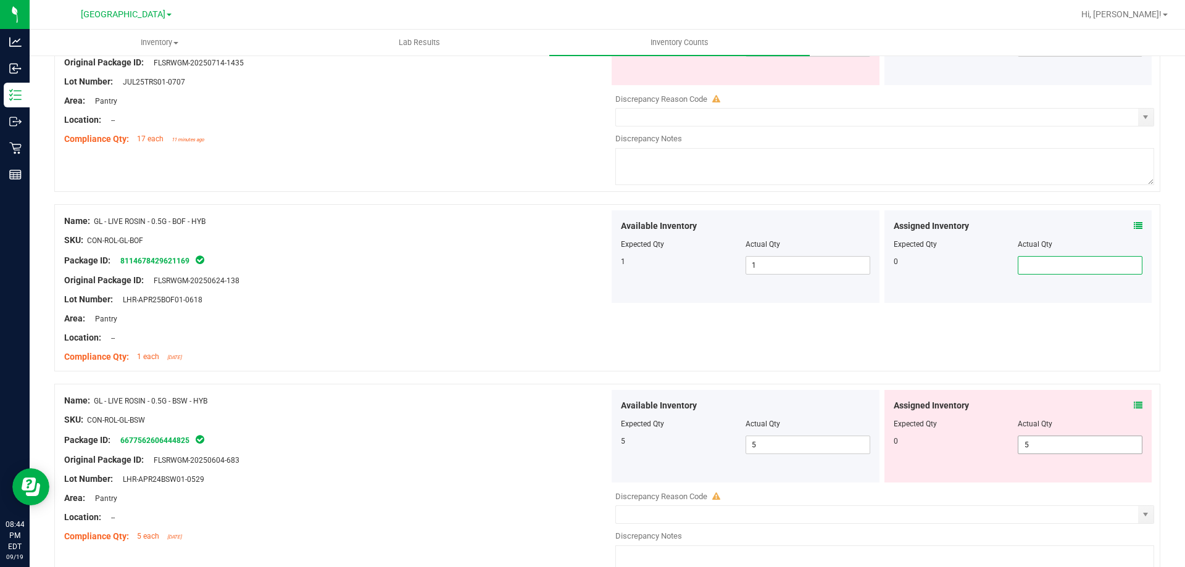
click at [1040, 436] on span "5 5" at bounding box center [1080, 445] width 125 height 19
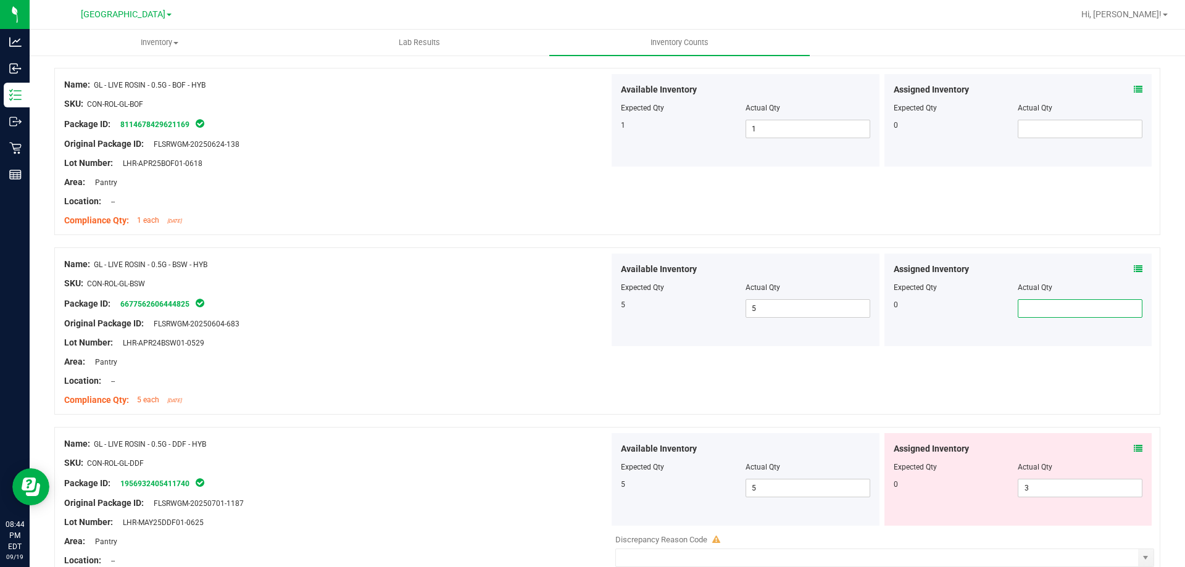
scroll to position [2346, 0]
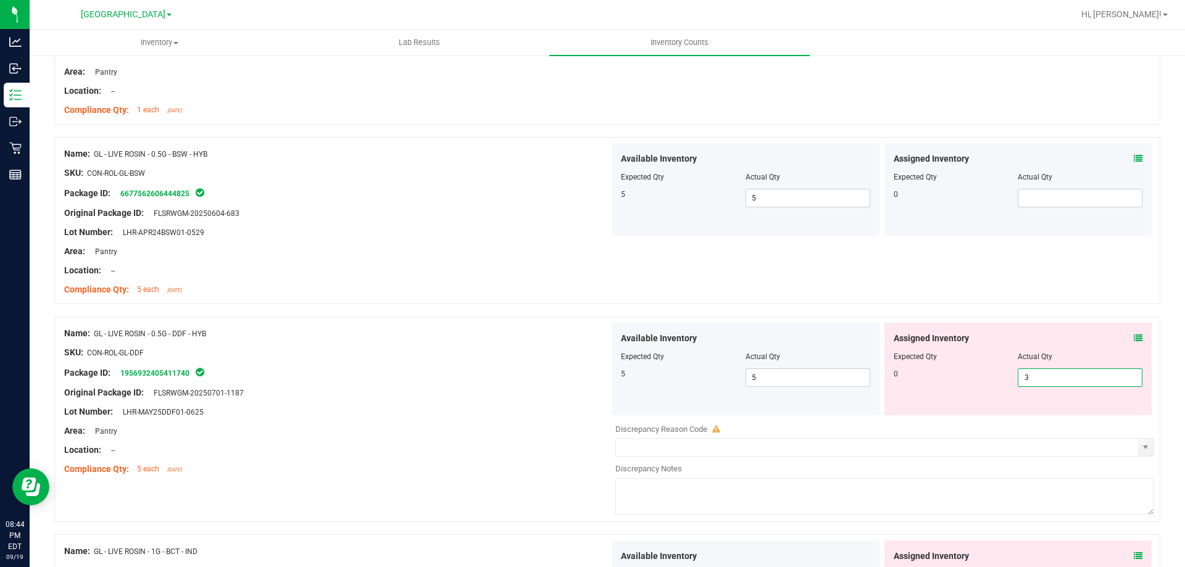
click at [1076, 372] on span "3 3" at bounding box center [1080, 378] width 125 height 19
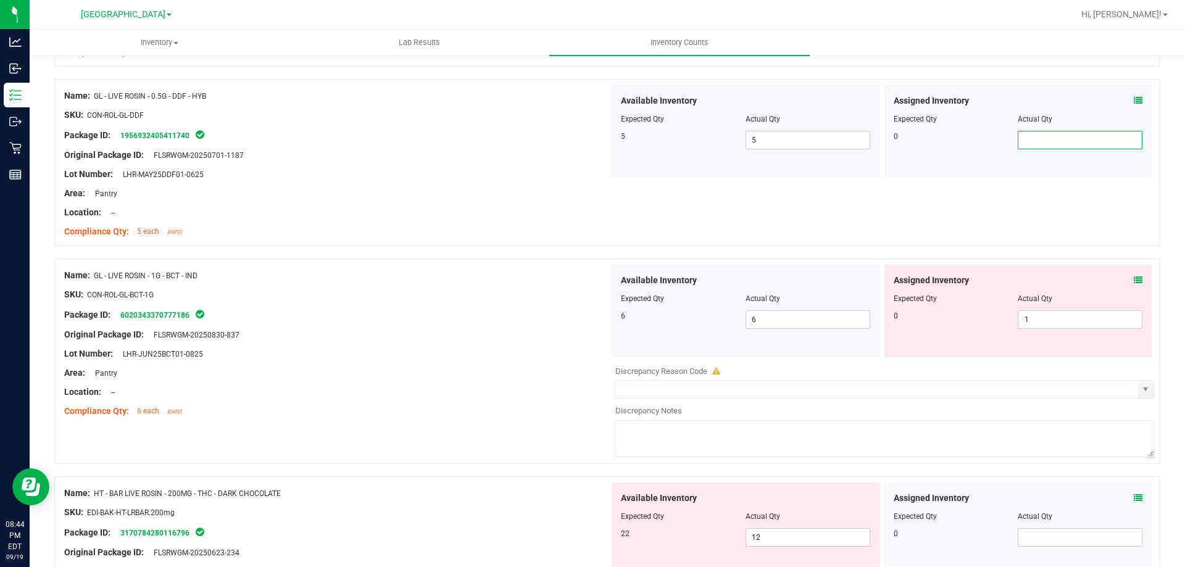
scroll to position [2593, 0]
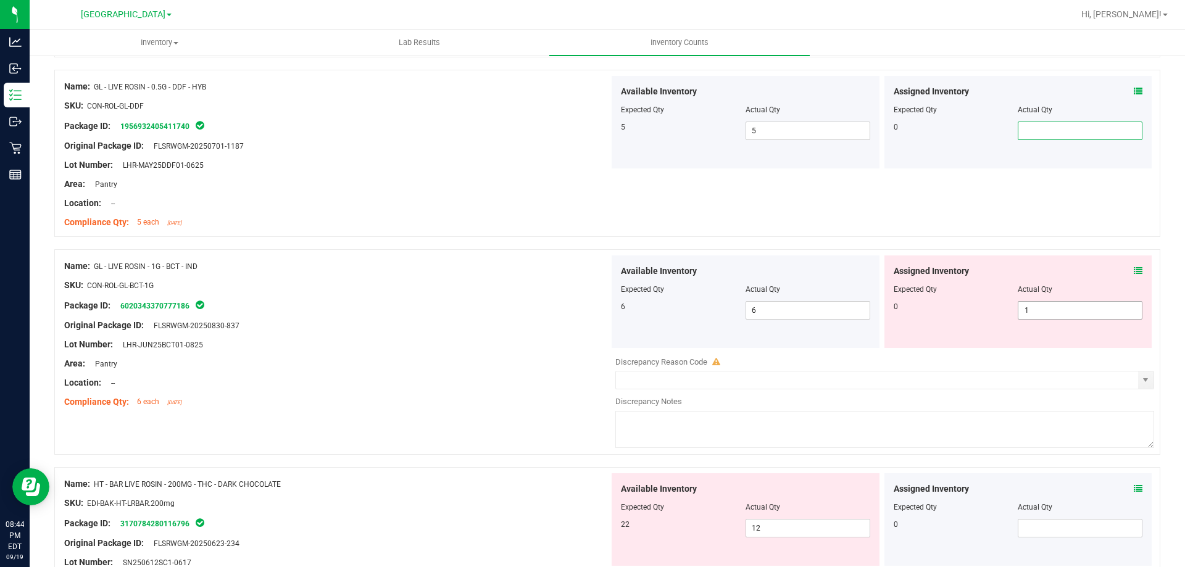
click at [1039, 317] on span "1 1" at bounding box center [1080, 310] width 125 height 19
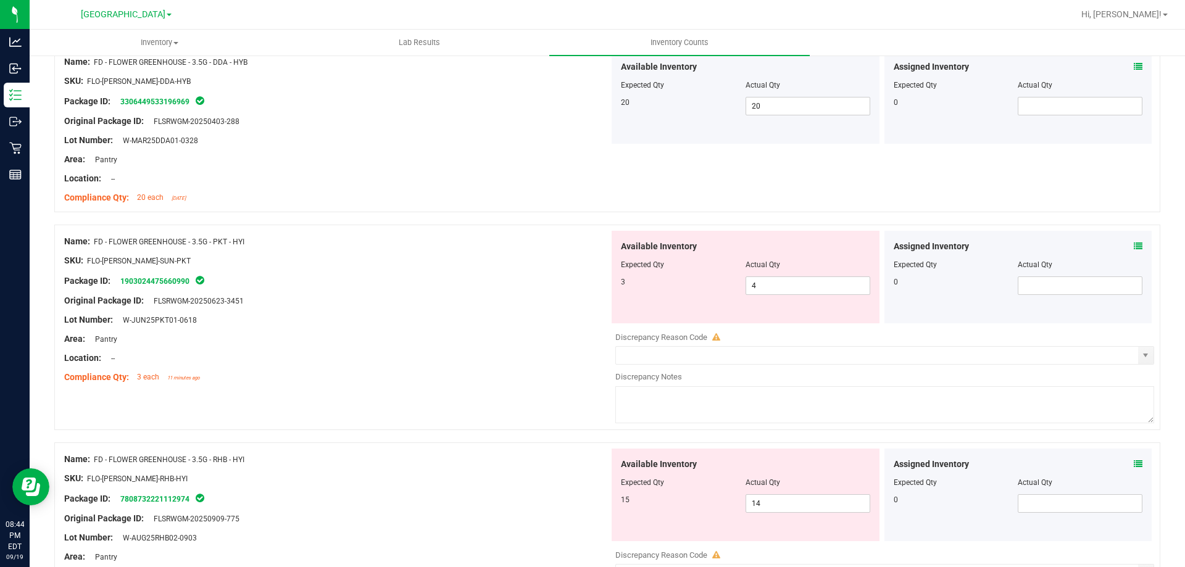
scroll to position [0, 0]
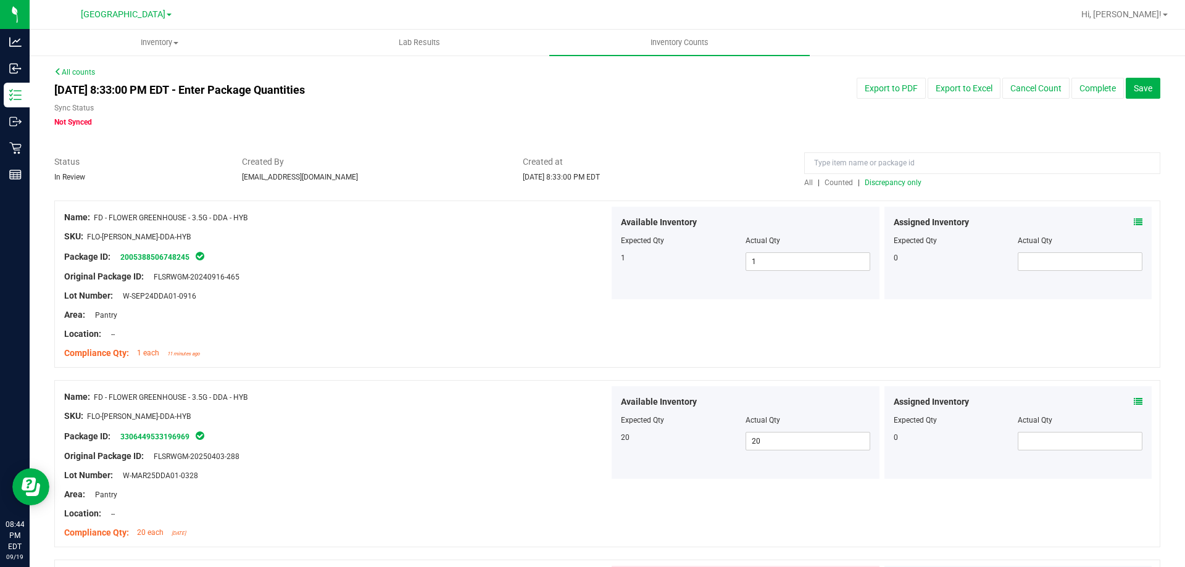
click at [888, 183] on span "Discrepancy only" at bounding box center [893, 182] width 57 height 9
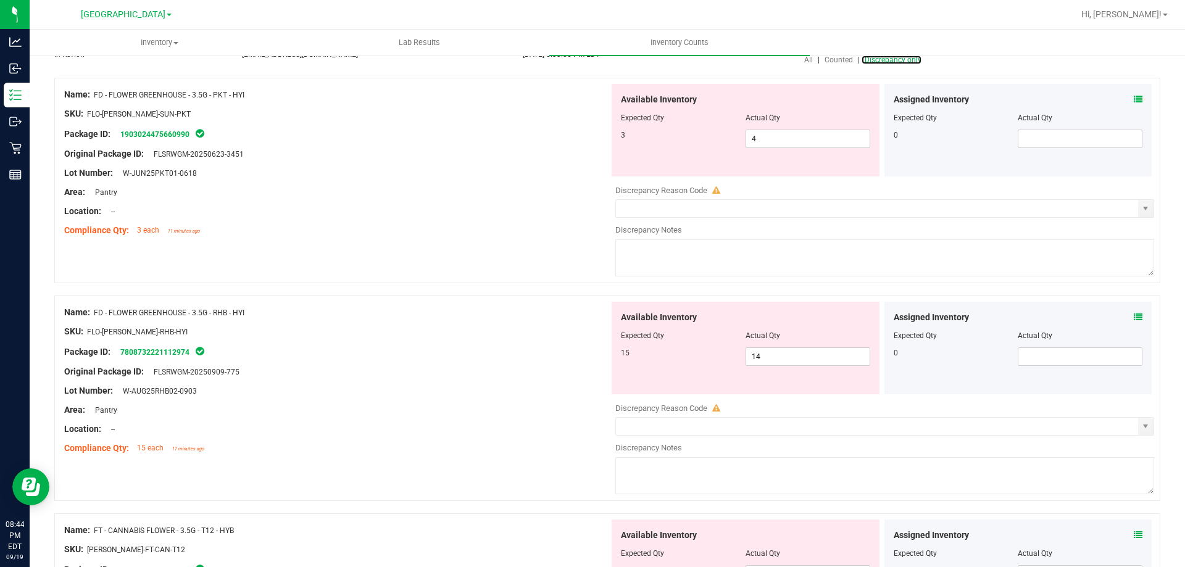
scroll to position [123, 0]
click at [778, 141] on span "4 4" at bounding box center [808, 138] width 125 height 19
type input "3"
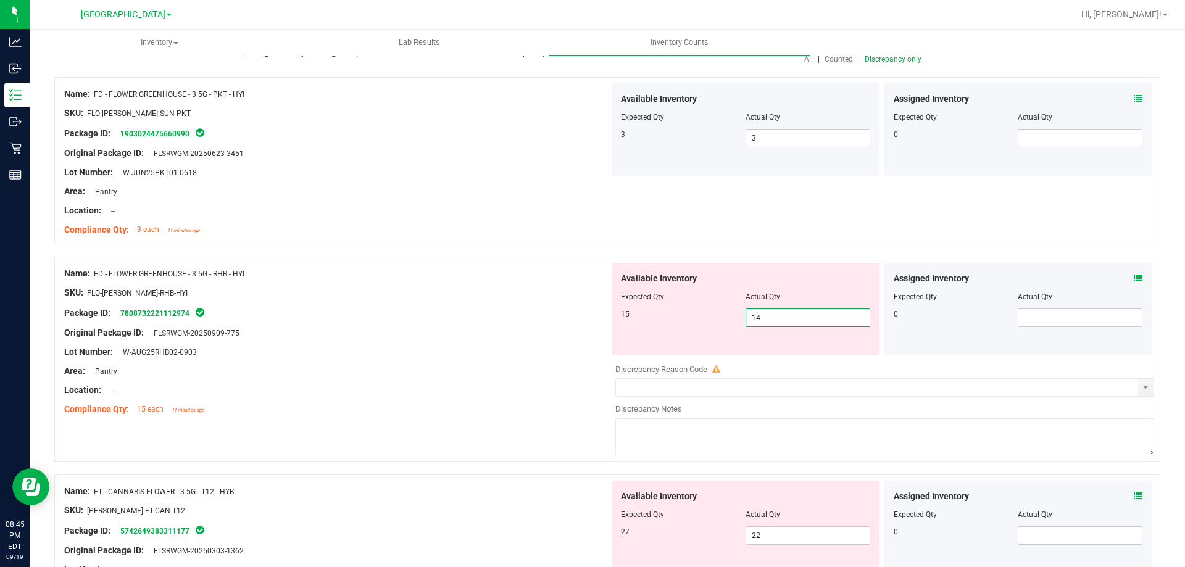
click at [817, 322] on span "14 14" at bounding box center [808, 318] width 125 height 19
type input "15"
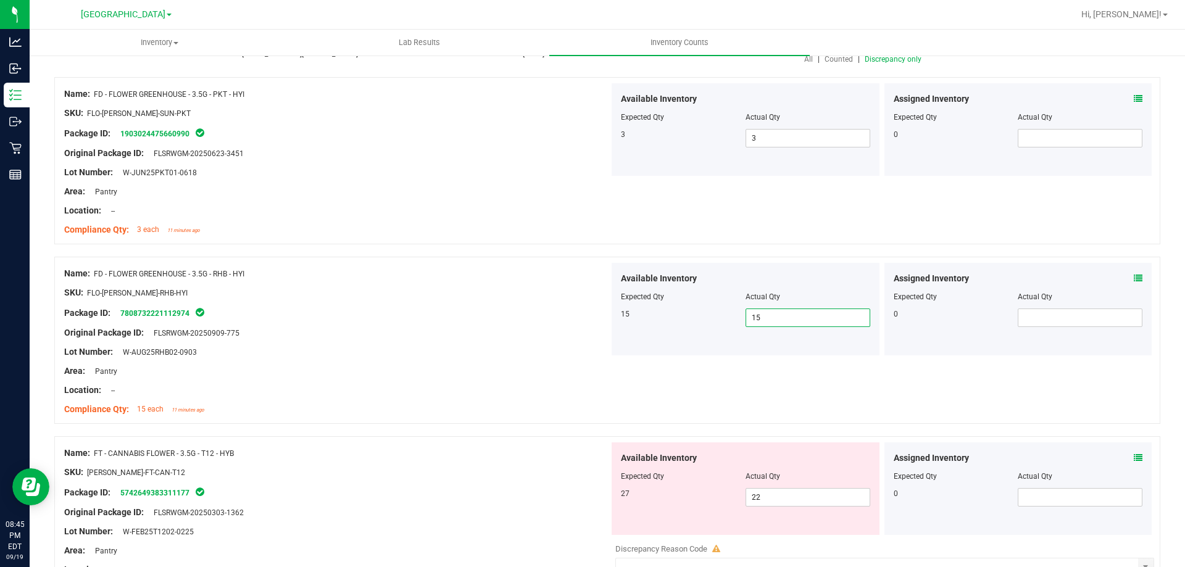
scroll to position [0, 0]
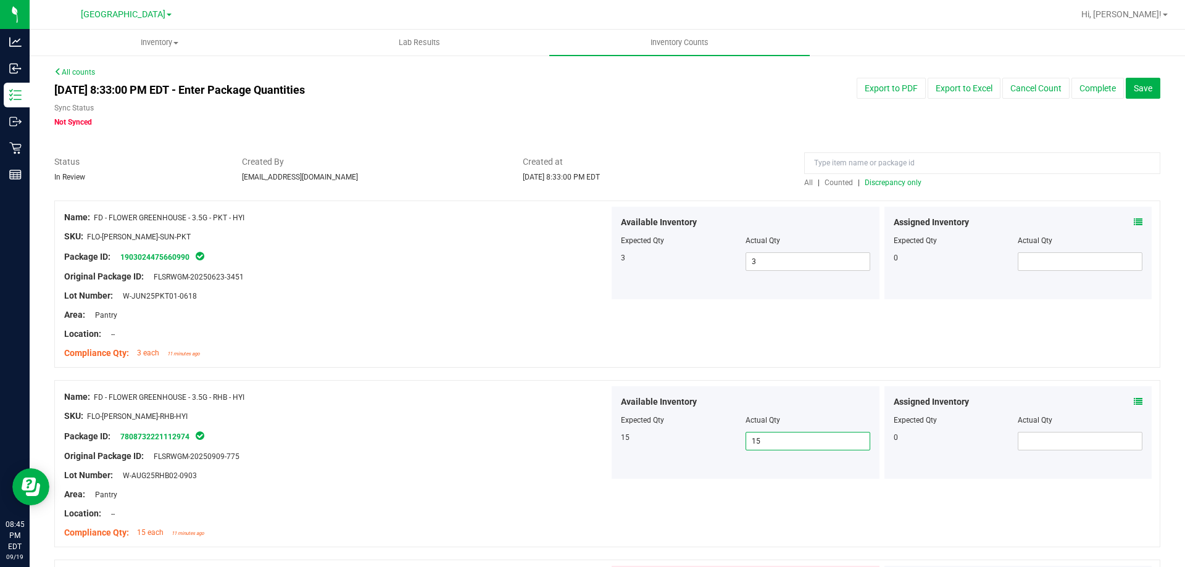
click at [897, 181] on span "Discrepancy only" at bounding box center [893, 182] width 57 height 9
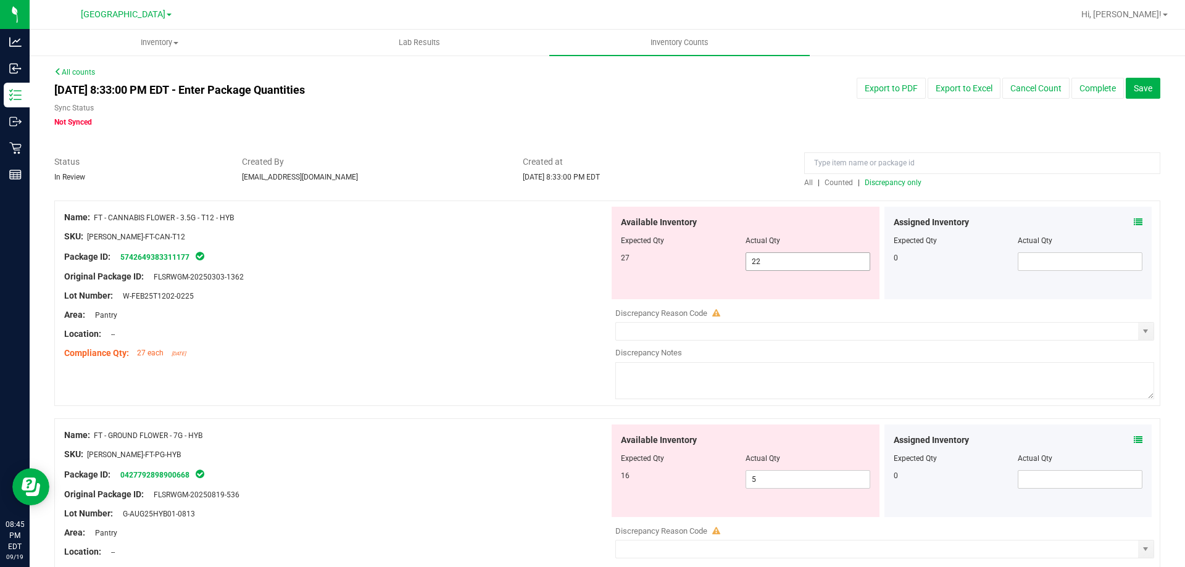
click at [822, 265] on span "22 22" at bounding box center [808, 261] width 125 height 19
type input "27"
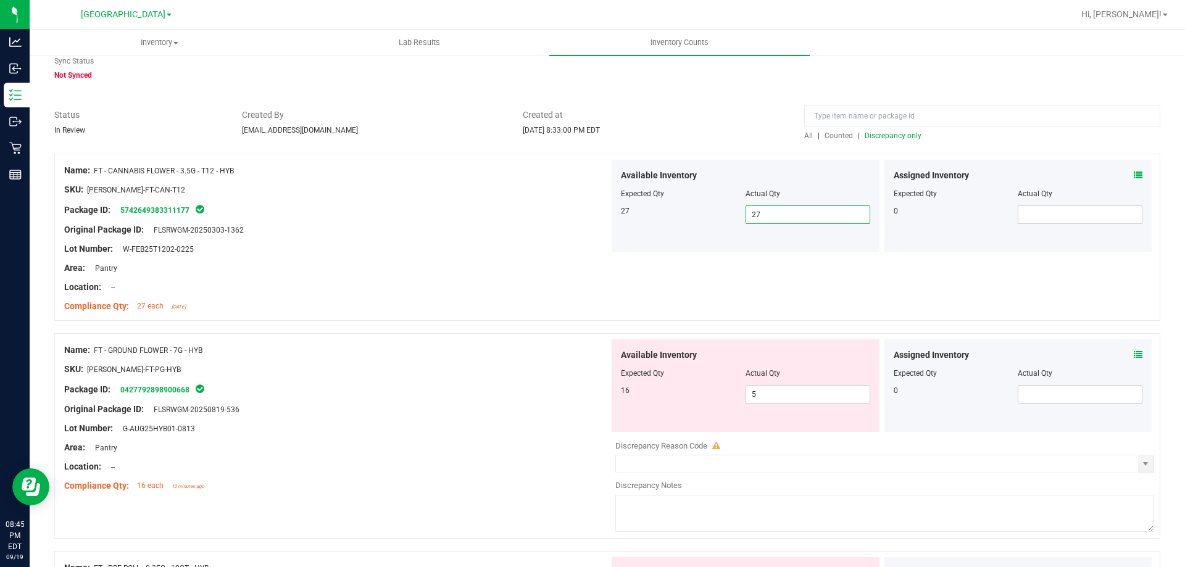
scroll to position [123, 0]
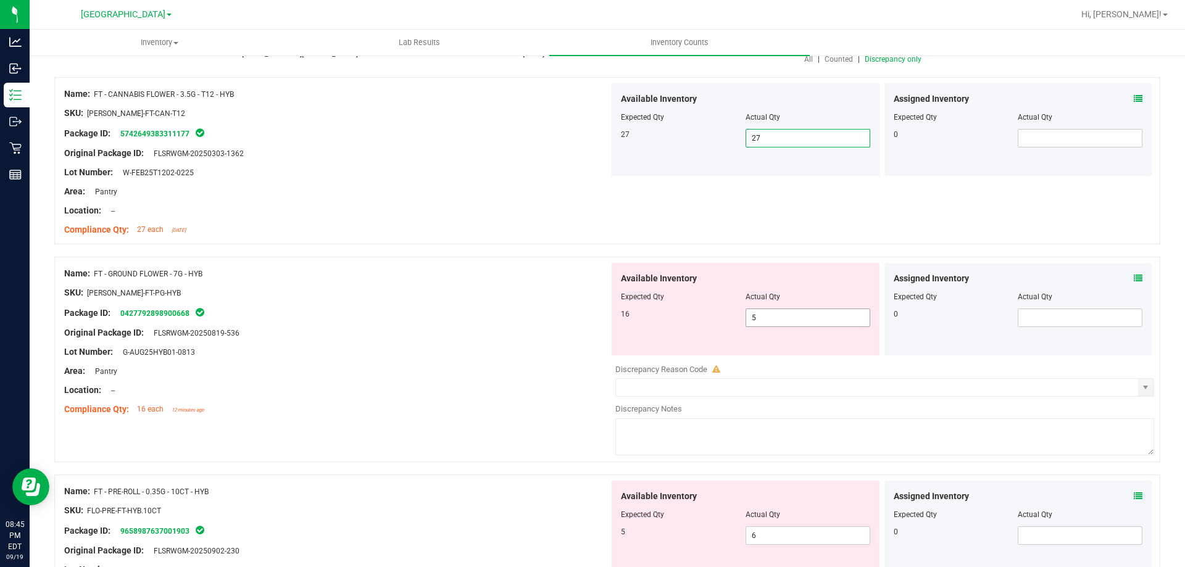
click at [757, 311] on span "5 5" at bounding box center [808, 318] width 125 height 19
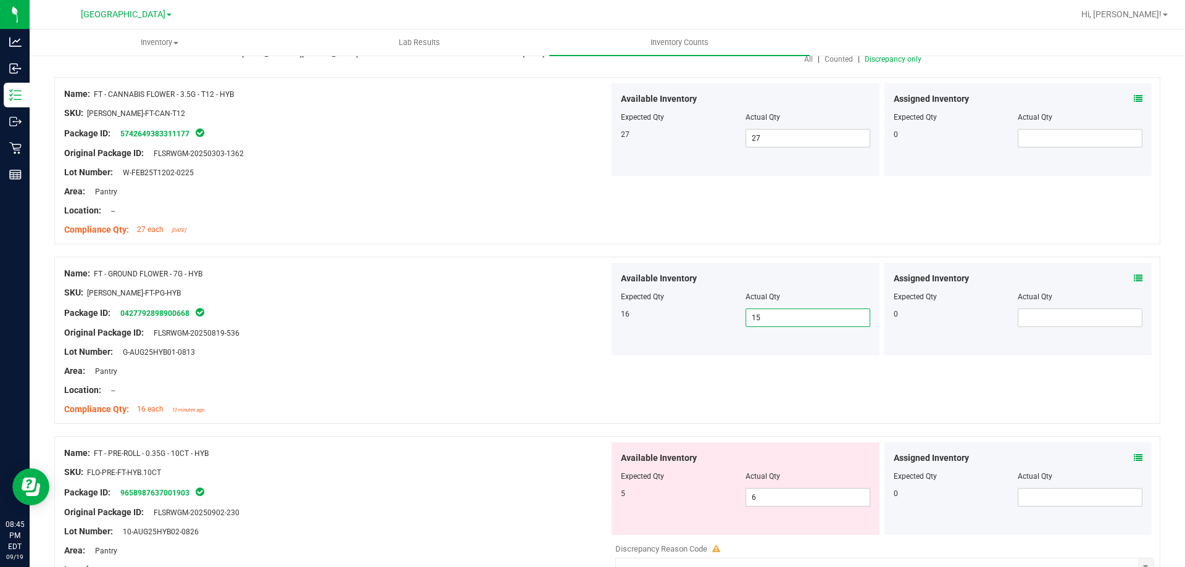
type input "15"
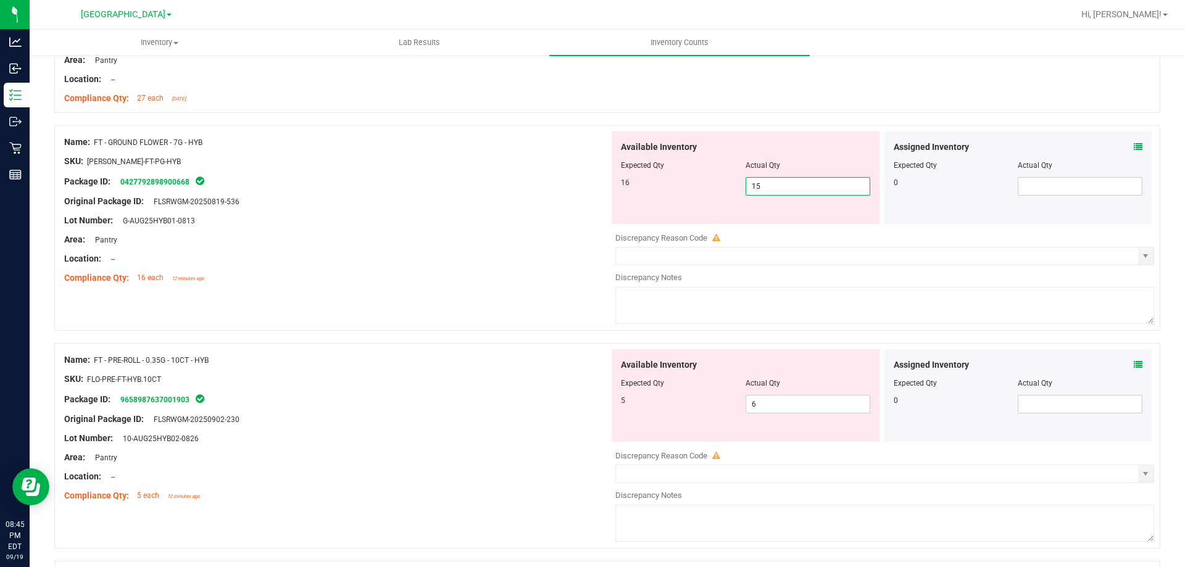
scroll to position [309, 0]
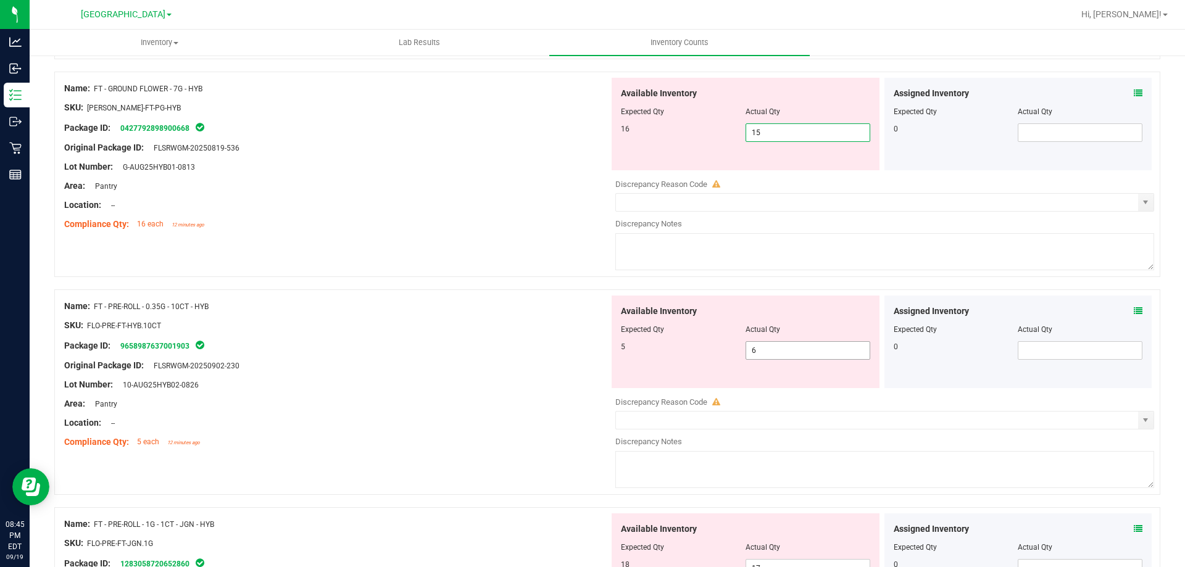
click at [795, 354] on span "6 6" at bounding box center [808, 350] width 125 height 19
type input "5"
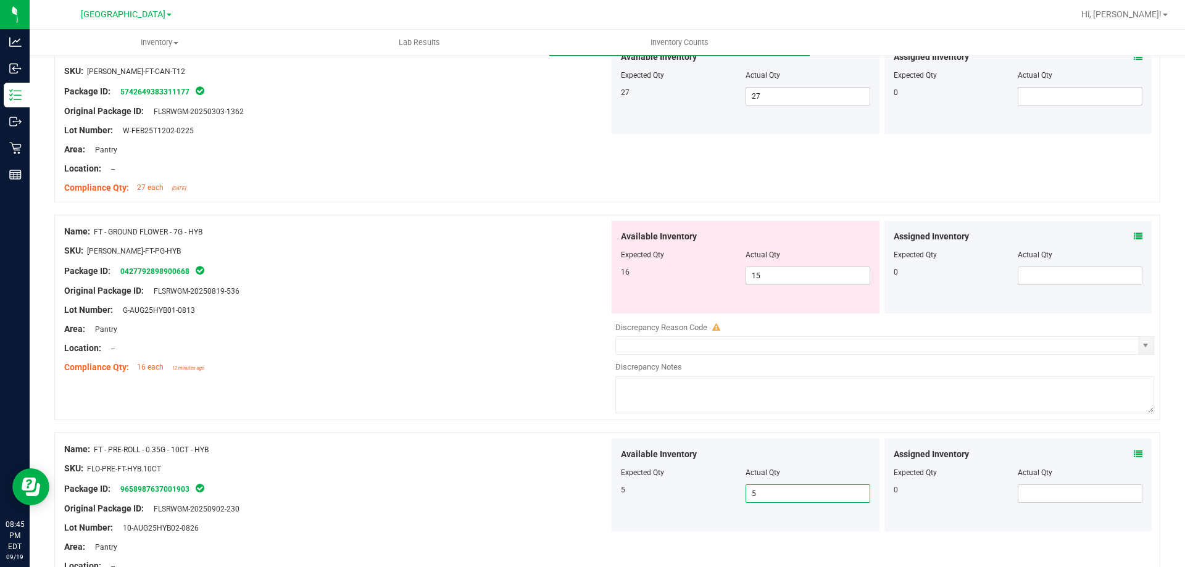
scroll to position [185, 0]
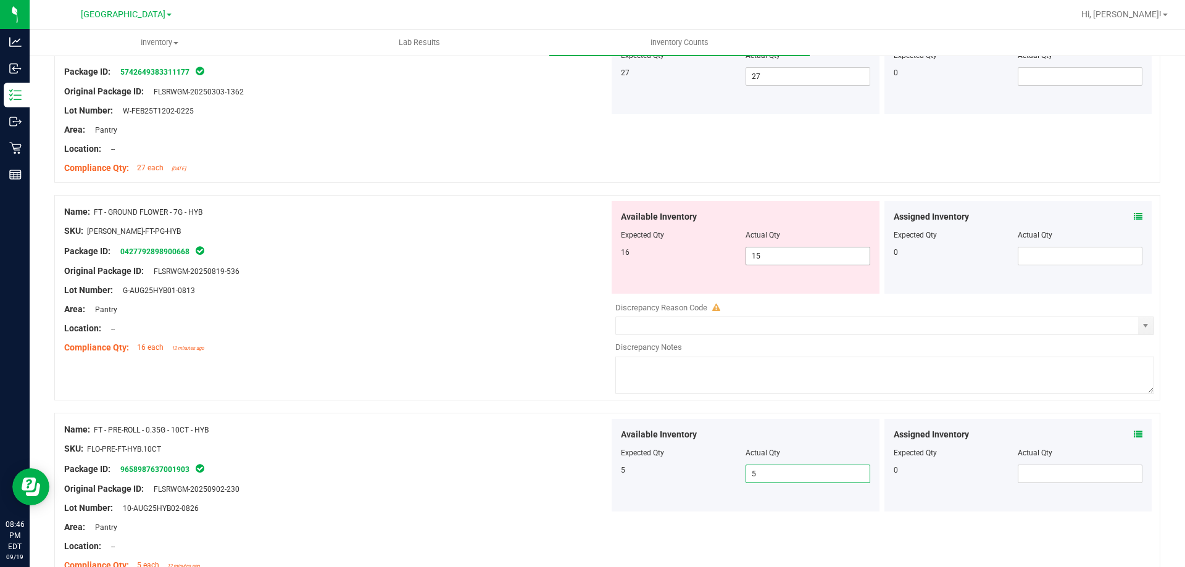
click at [772, 262] on span "15 15" at bounding box center [808, 256] width 125 height 19
type input "16"
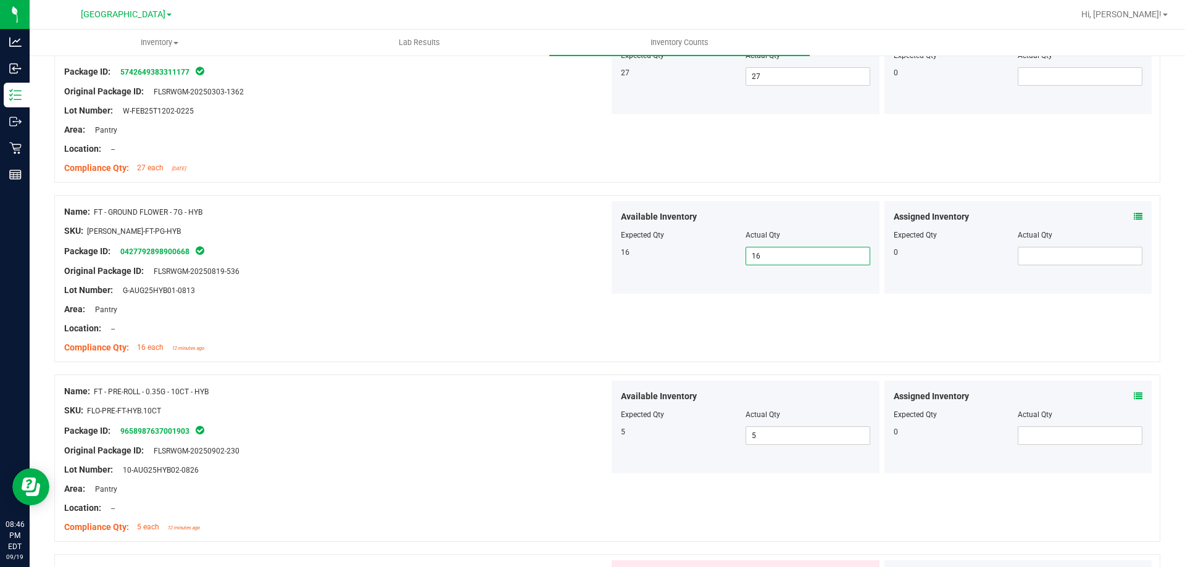
scroll to position [0, 0]
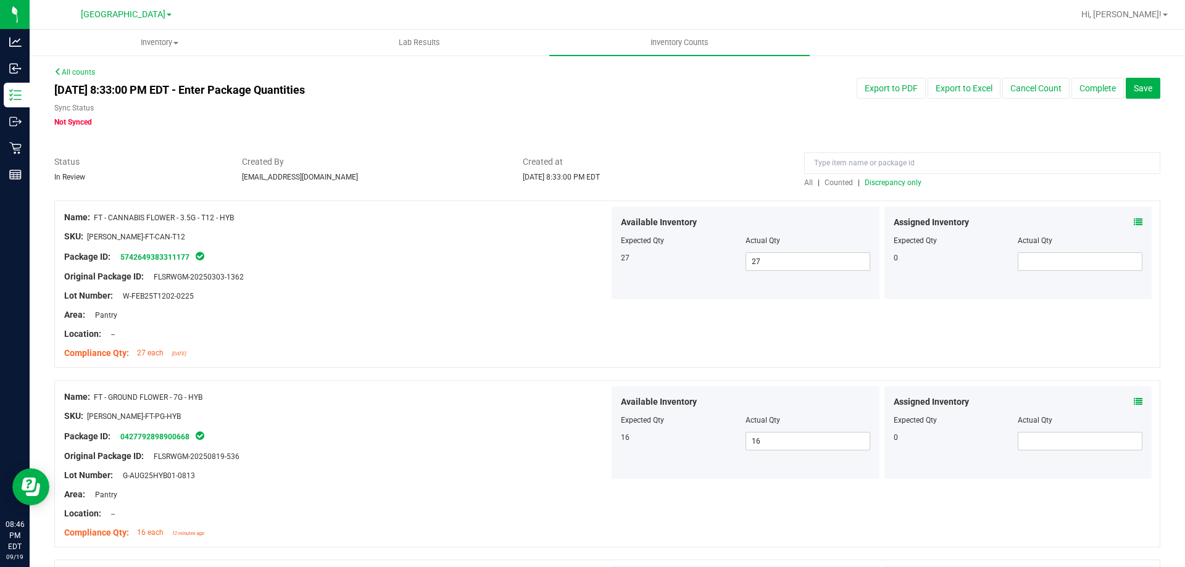
click at [899, 185] on span "Discrepancy only" at bounding box center [893, 182] width 57 height 9
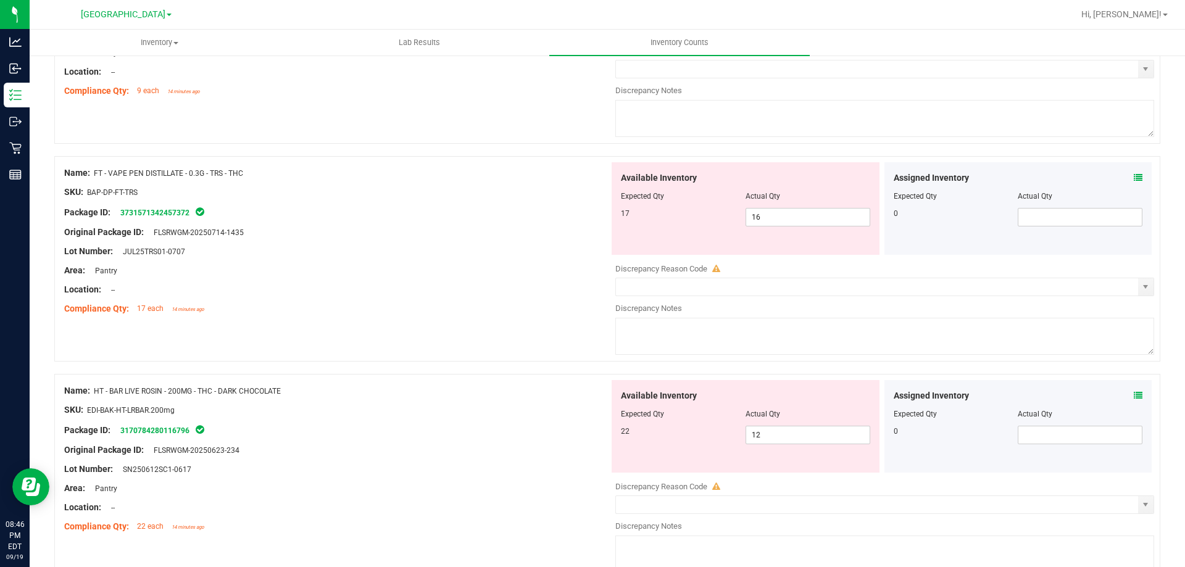
scroll to position [494, 0]
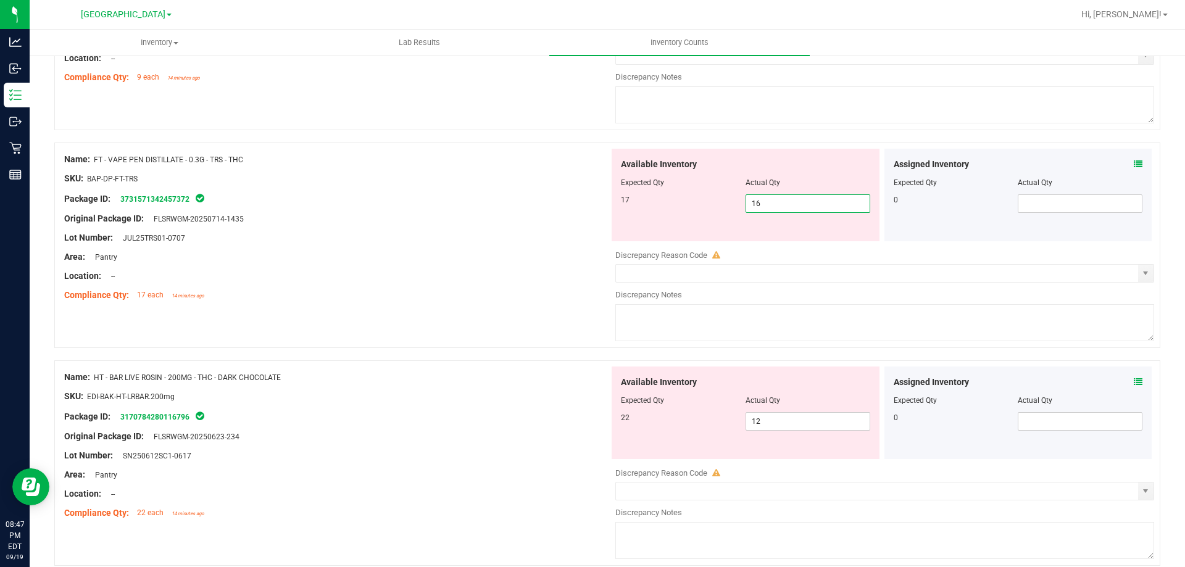
click at [799, 203] on span "16 16" at bounding box center [808, 203] width 125 height 19
type input "17"
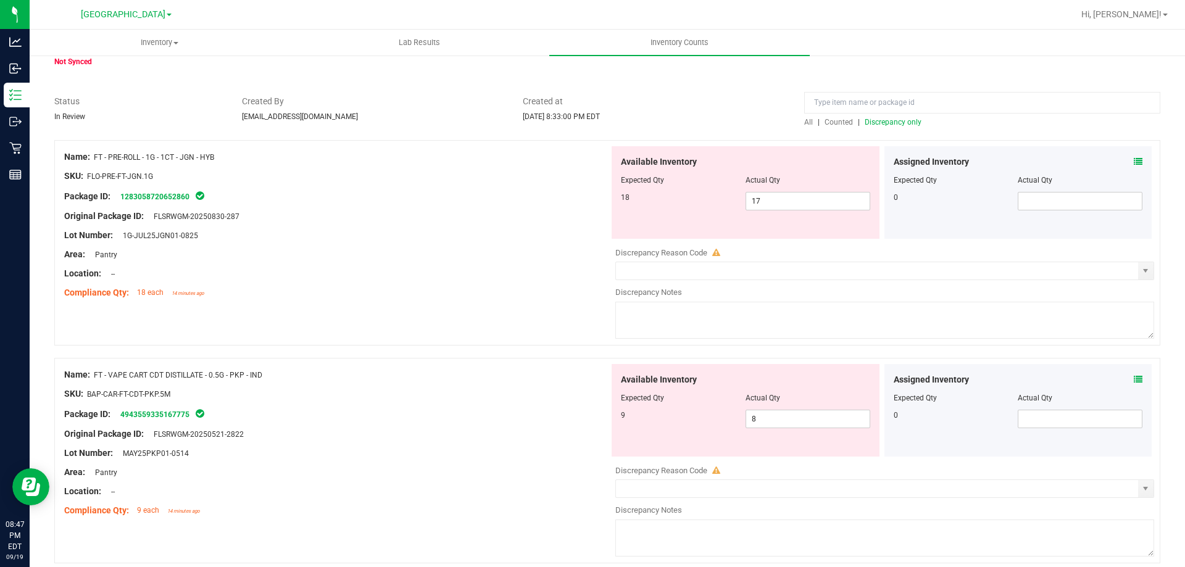
scroll to position [0, 0]
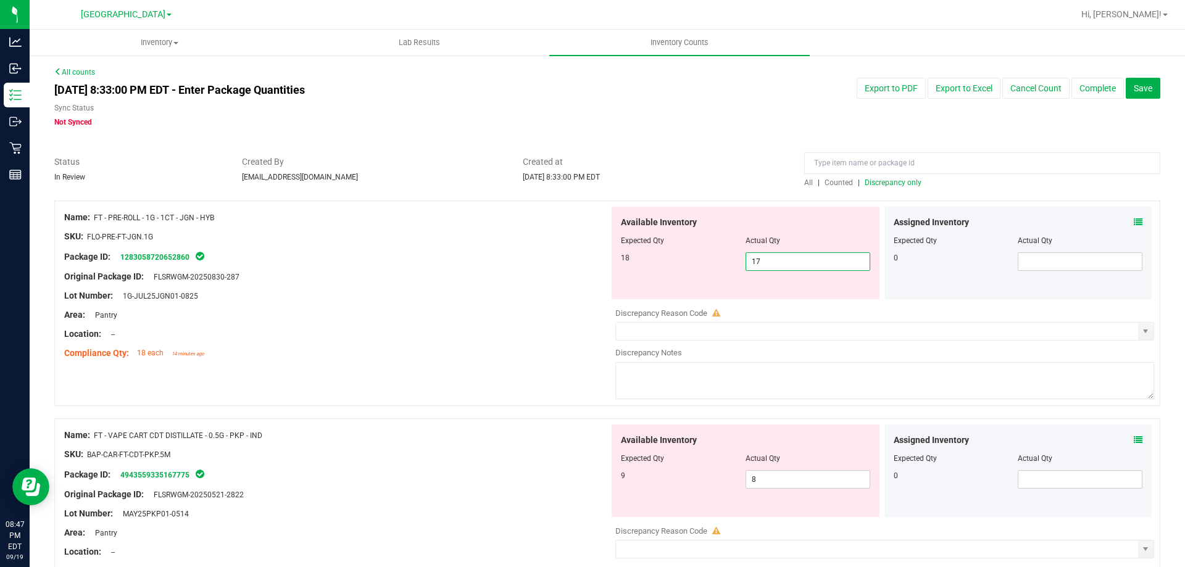
click at [803, 260] on span "17 17" at bounding box center [808, 261] width 125 height 19
type input "18"
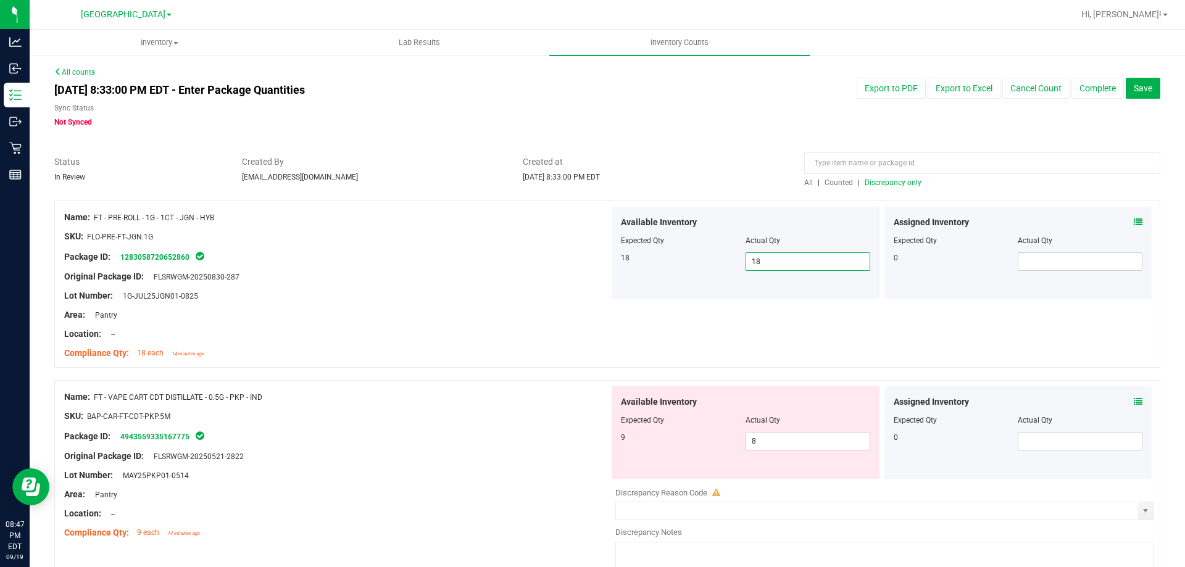
click at [912, 181] on div "All | Counted | Discrepancy only" at bounding box center [982, 182] width 356 height 11
click at [911, 181] on span "Discrepancy only" at bounding box center [893, 182] width 57 height 9
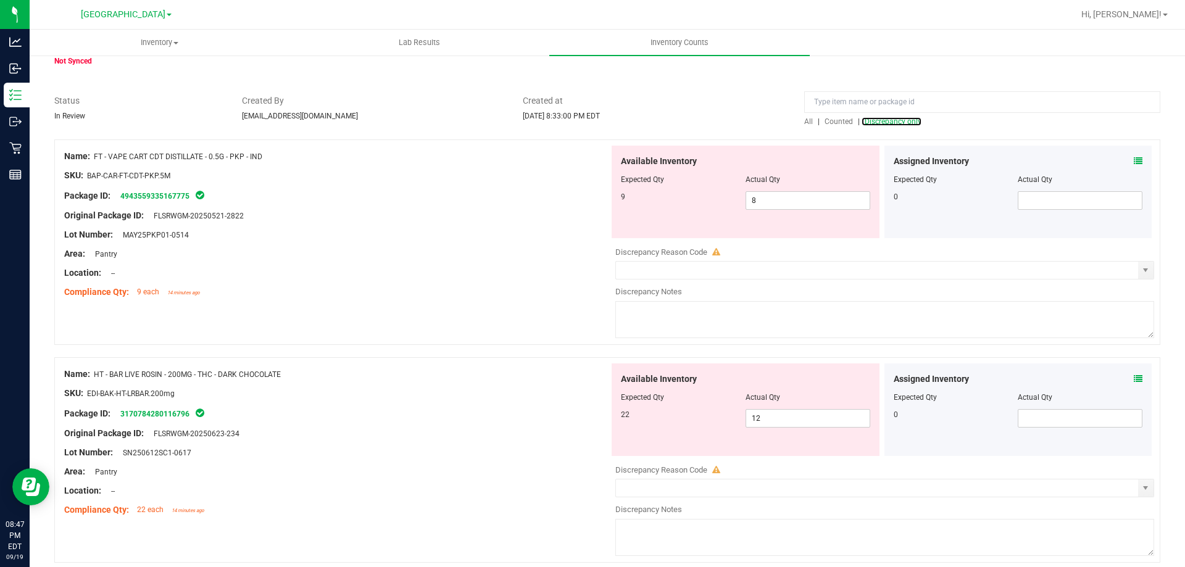
scroll to position [62, 0]
click at [777, 202] on span "8 8" at bounding box center [808, 200] width 125 height 19
type input "9"
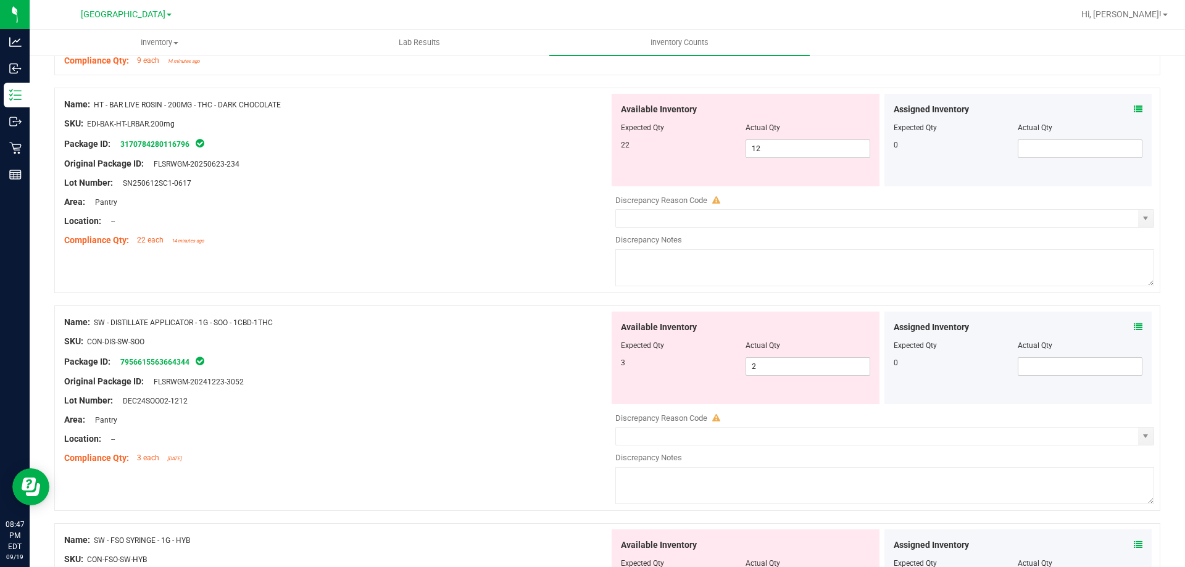
scroll to position [323, 0]
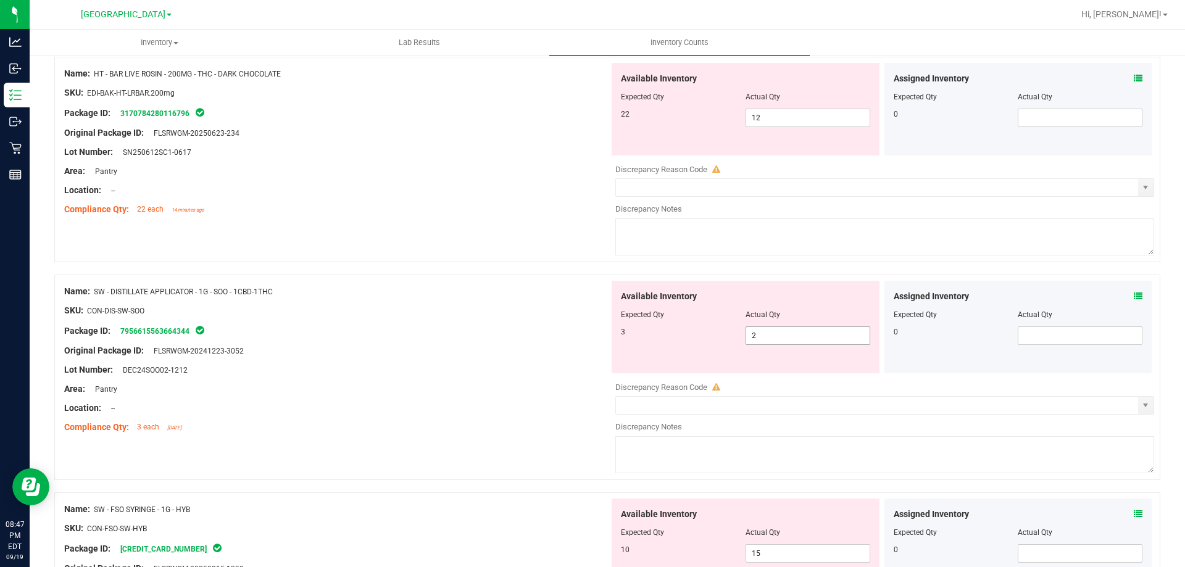
click at [830, 334] on span "2 2" at bounding box center [808, 336] width 125 height 19
type input "3"
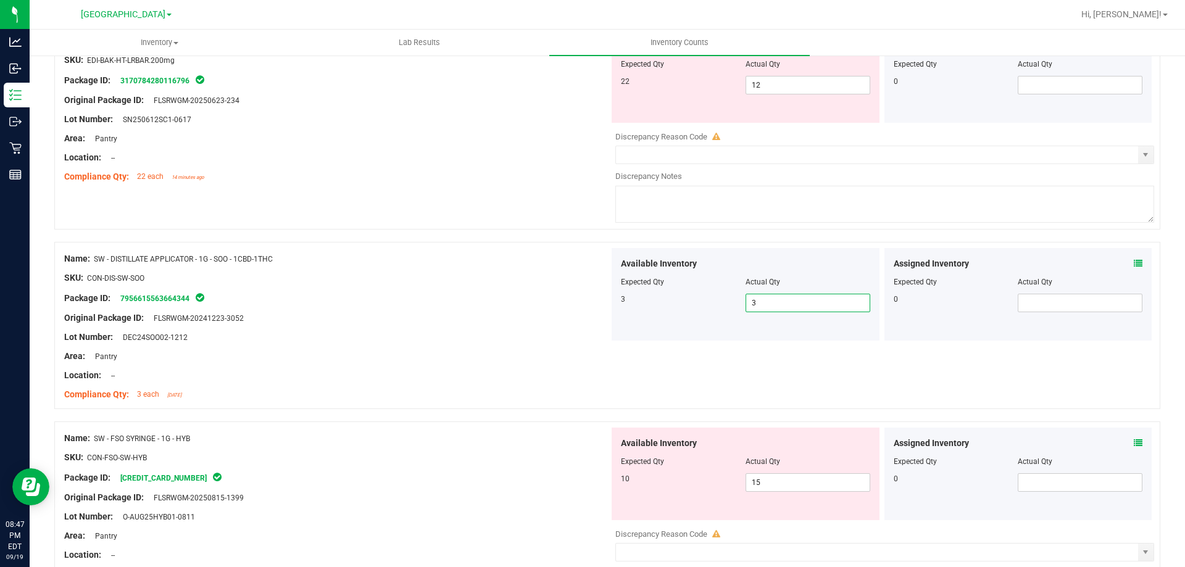
scroll to position [447, 0]
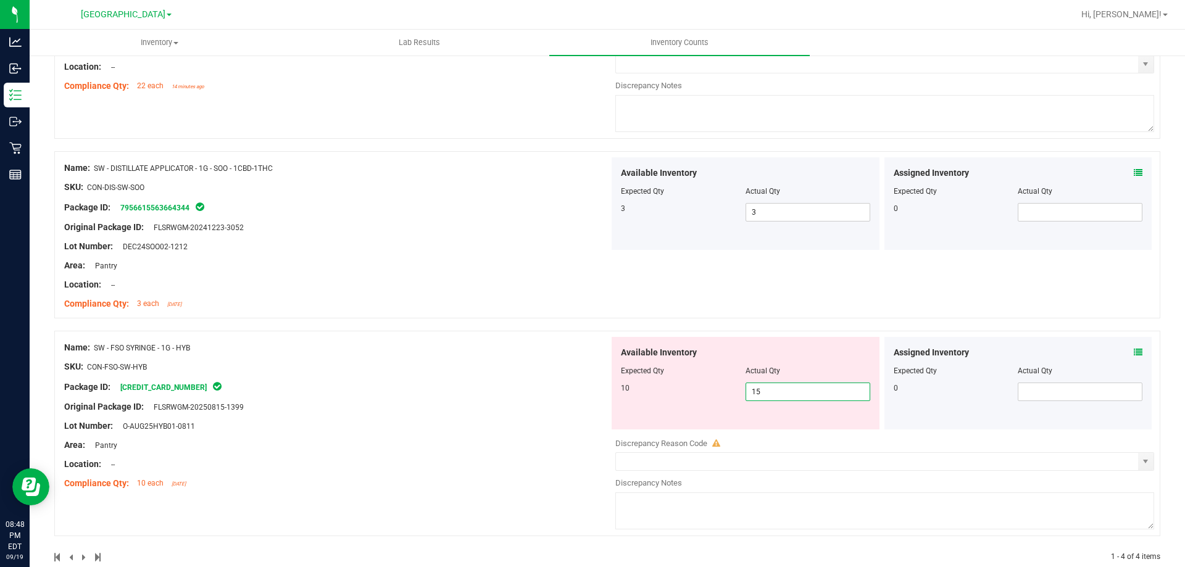
click at [759, 394] on span "15 15" at bounding box center [808, 392] width 125 height 19
type input "10"
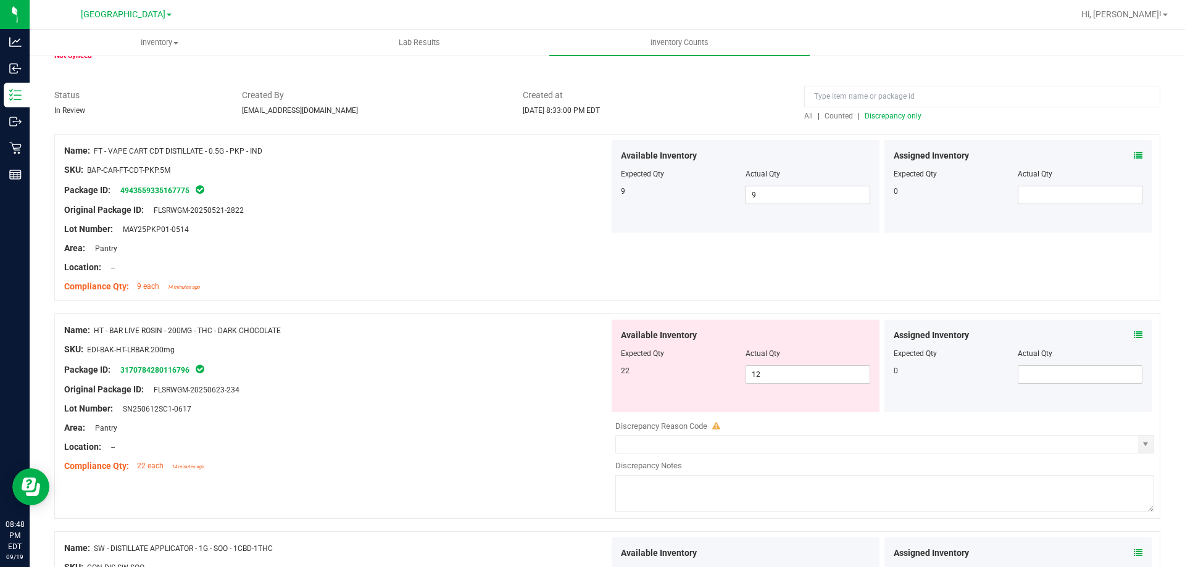
scroll to position [62, 0]
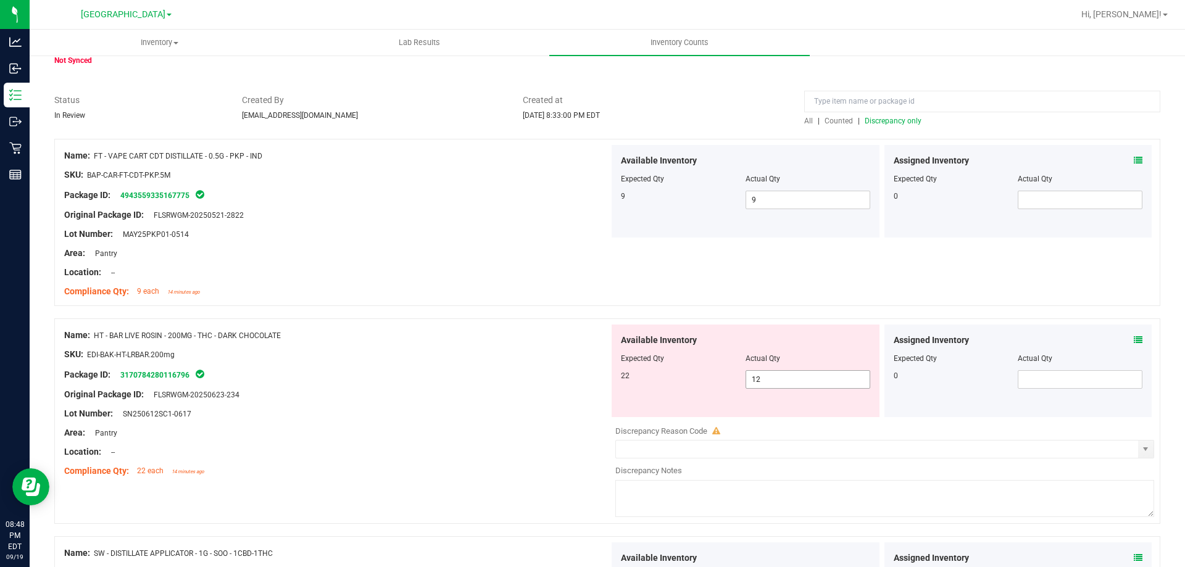
click at [755, 375] on span "12 12" at bounding box center [808, 379] width 125 height 19
type input "1"
type input "22"
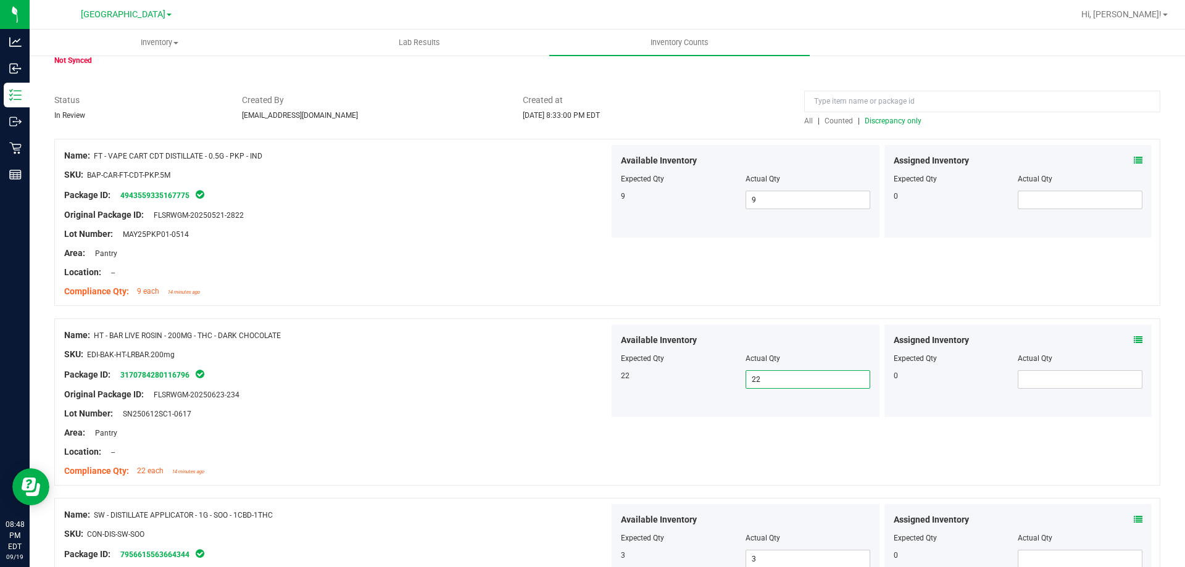
scroll to position [0, 0]
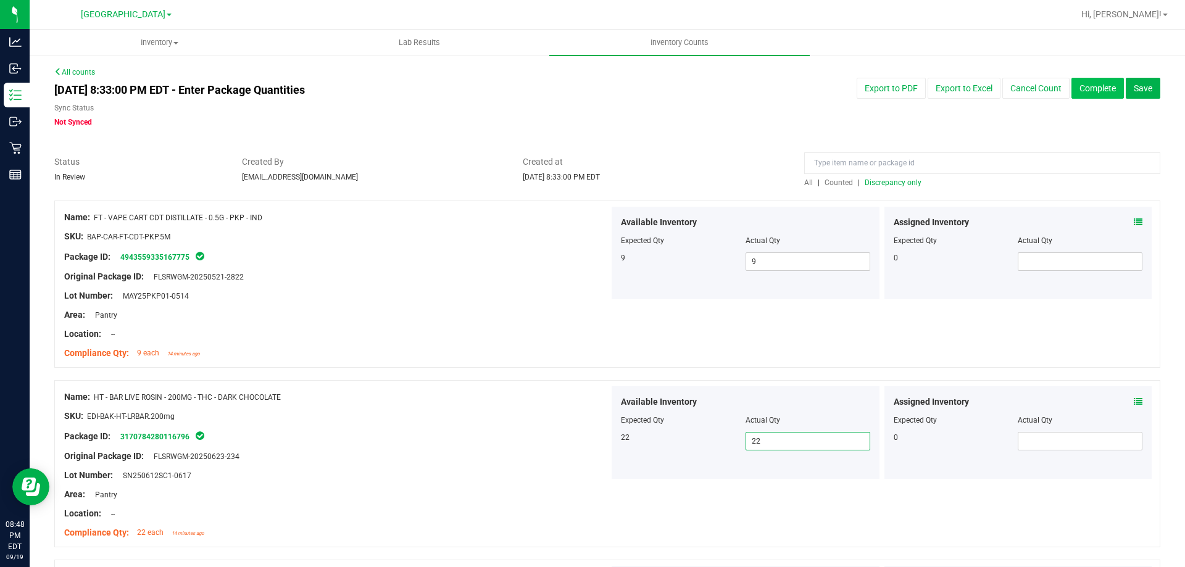
click at [1109, 96] on button "Complete" at bounding box center [1098, 88] width 52 height 21
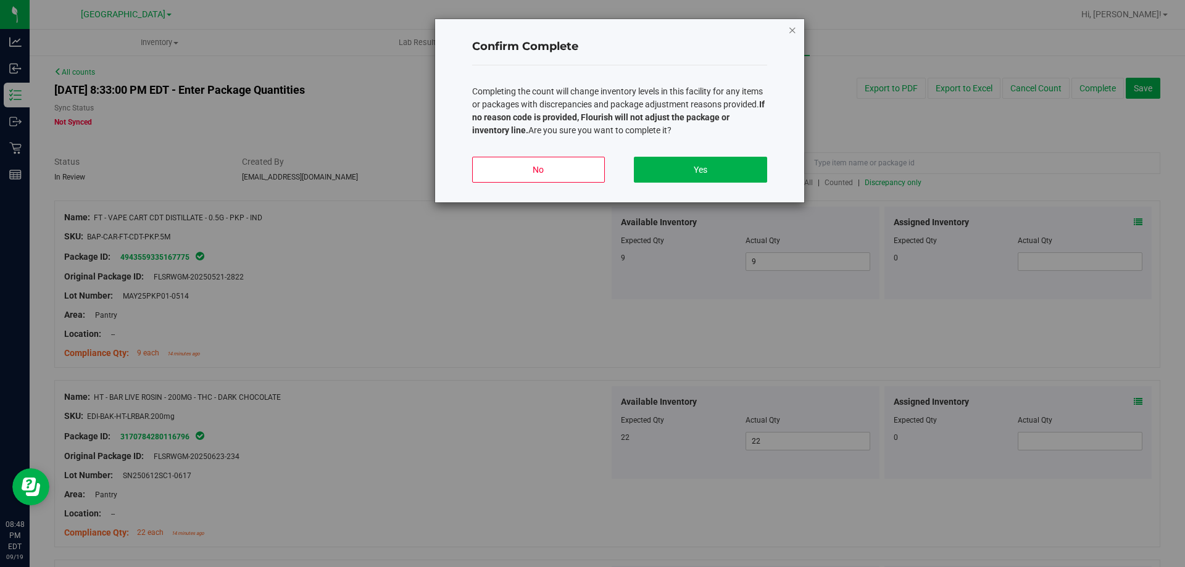
click at [790, 27] on icon "button" at bounding box center [792, 29] width 9 height 15
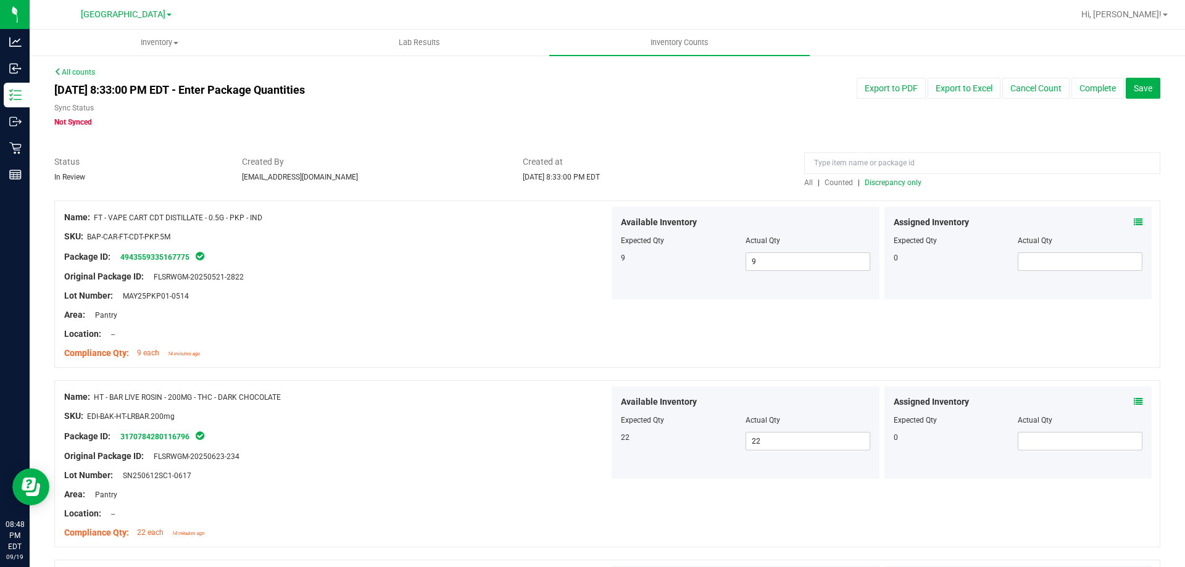
click at [886, 188] on div at bounding box center [607, 194] width 1106 height 12
click at [890, 183] on span "Discrepancy only" at bounding box center [893, 182] width 57 height 9
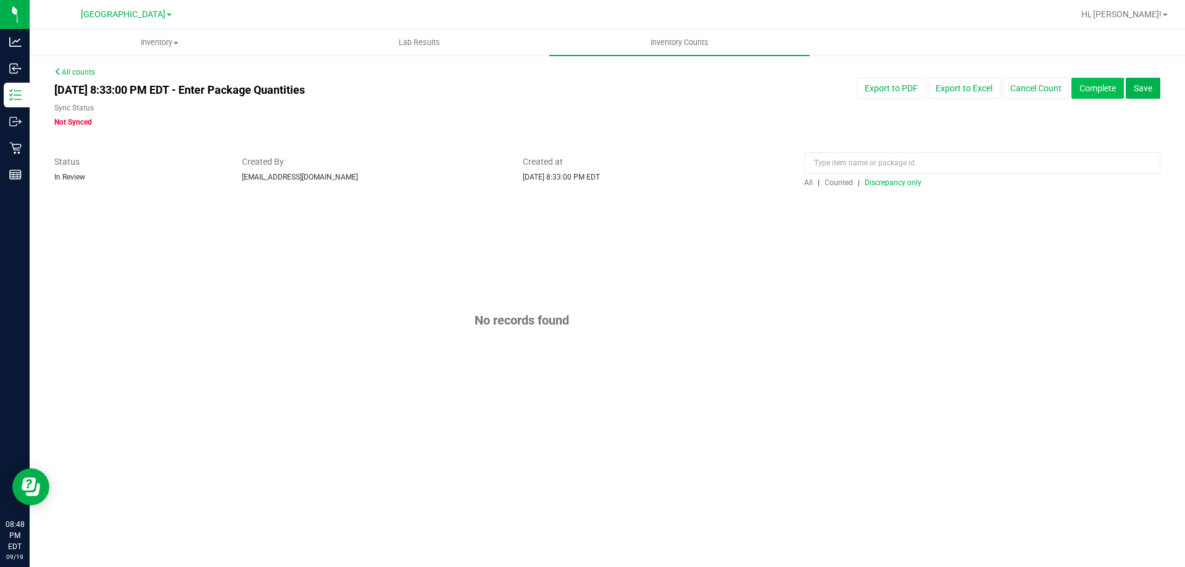
click at [1104, 94] on button "Complete" at bounding box center [1098, 88] width 52 height 21
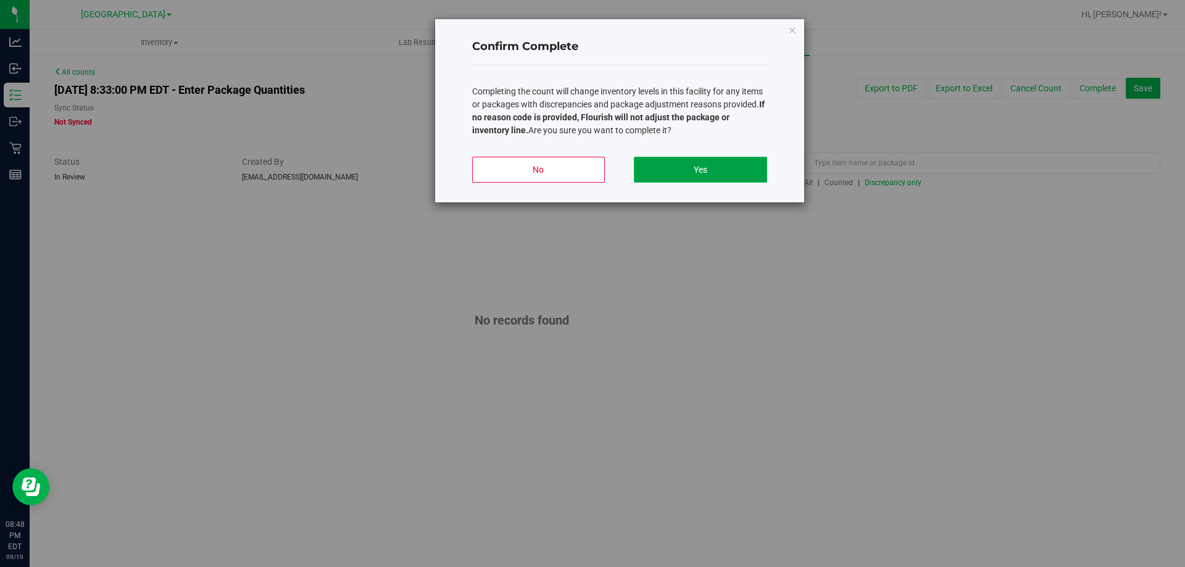
click at [677, 172] on button "Yes" at bounding box center [700, 170] width 133 height 26
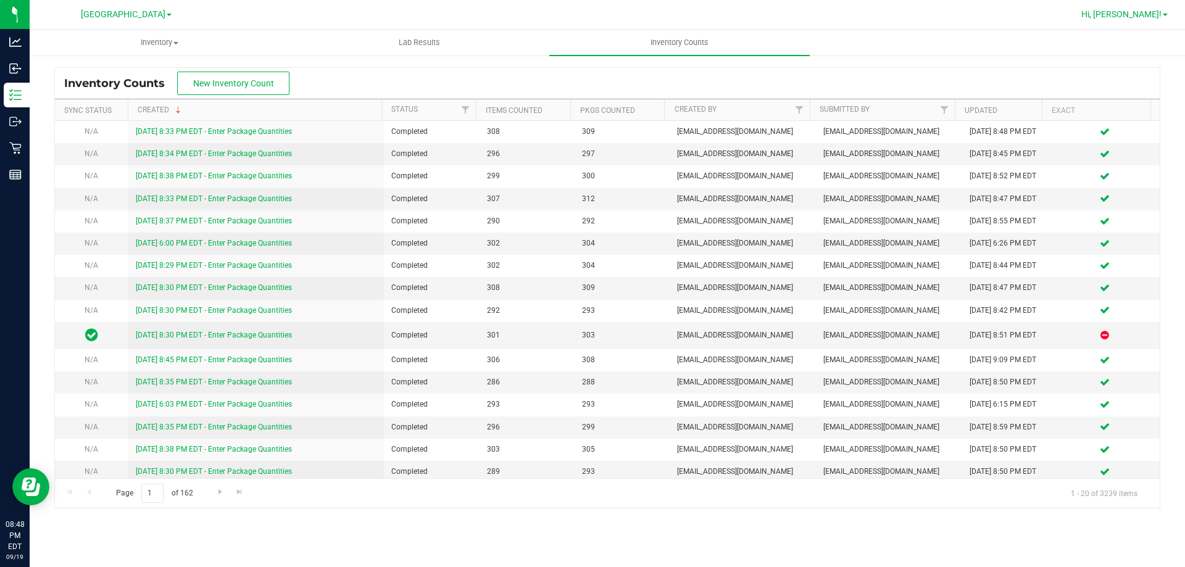
click at [1128, 14] on span "Hi, [PERSON_NAME]!" at bounding box center [1122, 14] width 80 height 10
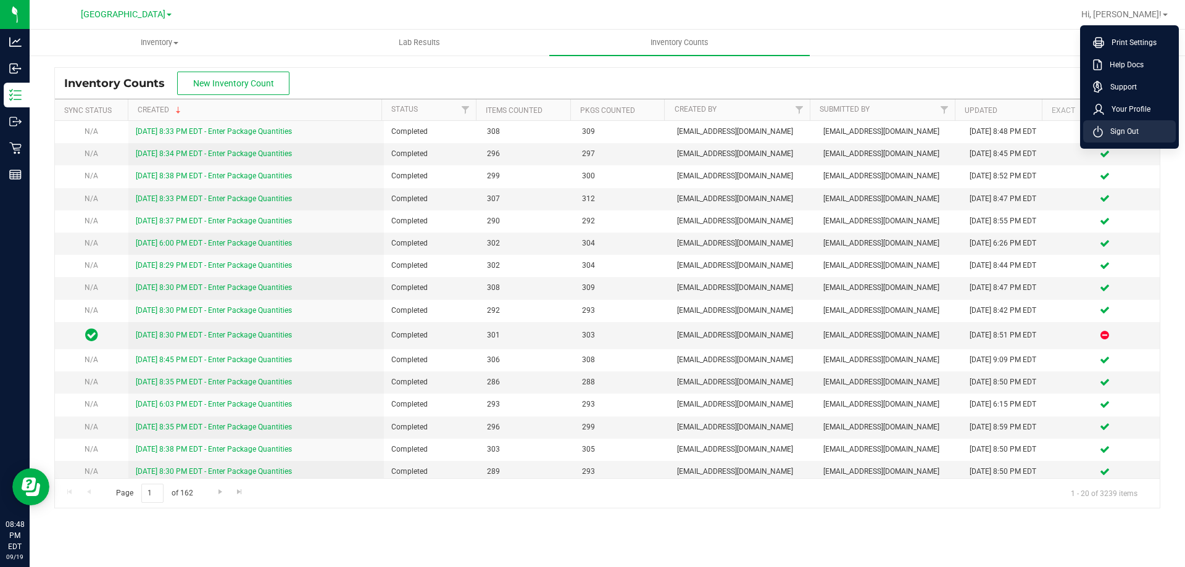
click at [1092, 129] on li "Sign Out" at bounding box center [1129, 131] width 93 height 22
